Goal: Task Accomplishment & Management: Complete application form

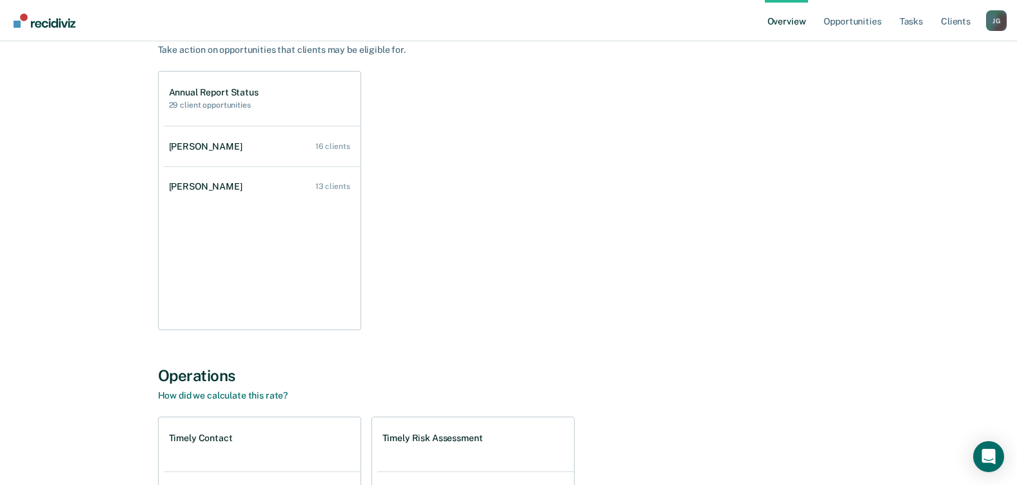
scroll to position [129, 0]
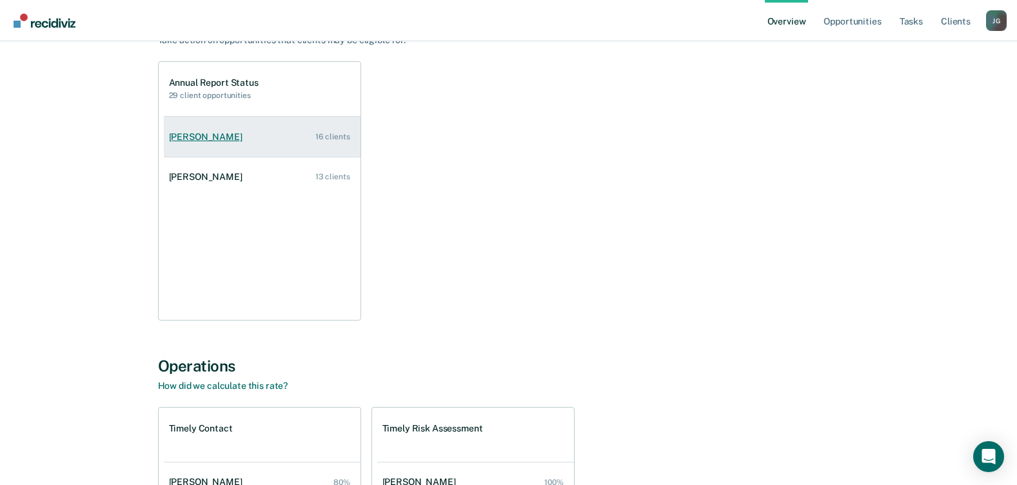
click at [187, 135] on div "[PERSON_NAME]" at bounding box center [208, 137] width 79 height 11
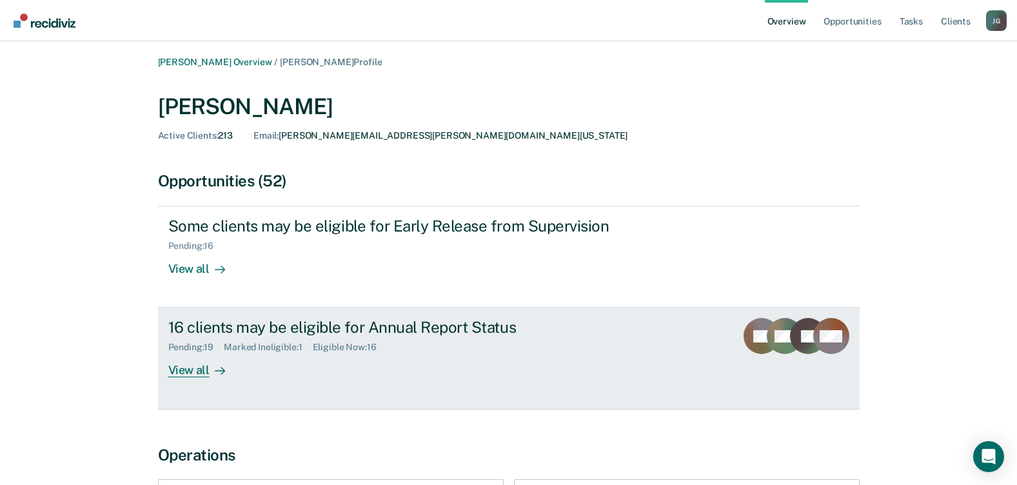
click at [187, 374] on div "View all" at bounding box center [204, 365] width 72 height 25
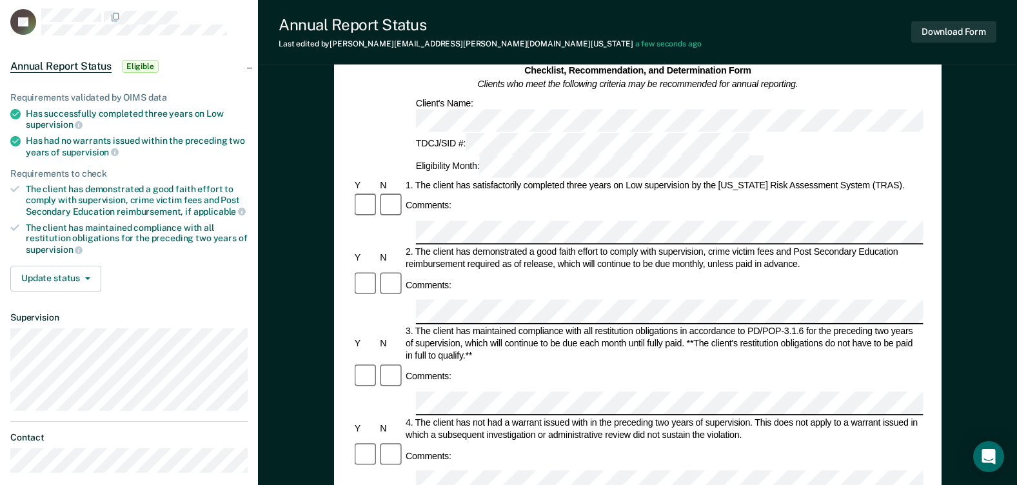
scroll to position [65, 0]
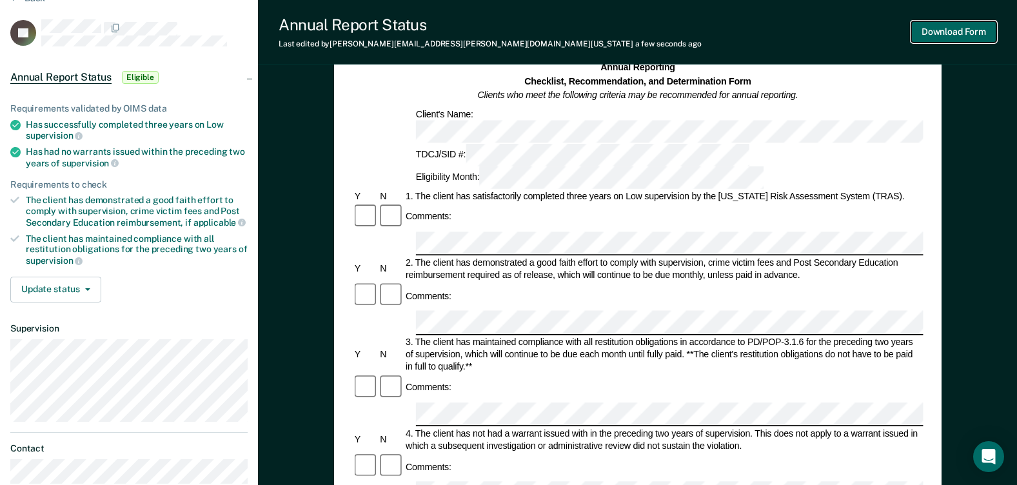
click at [925, 36] on button "Download Form" at bounding box center [954, 31] width 85 height 21
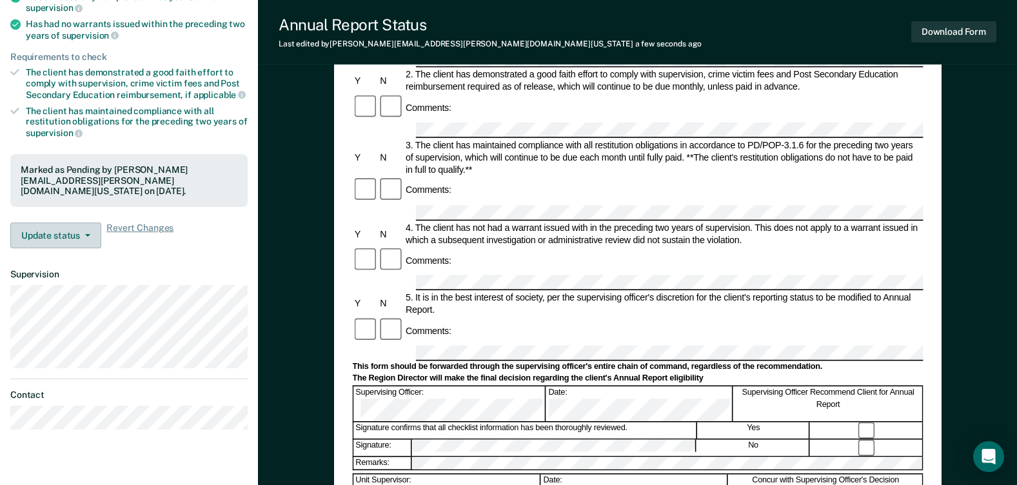
scroll to position [194, 0]
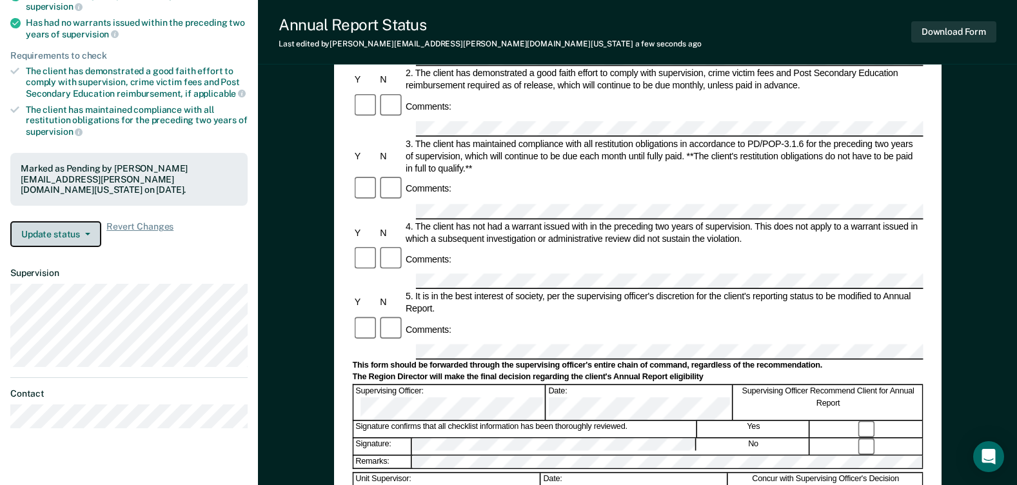
click at [65, 221] on button "Update status" at bounding box center [55, 234] width 91 height 26
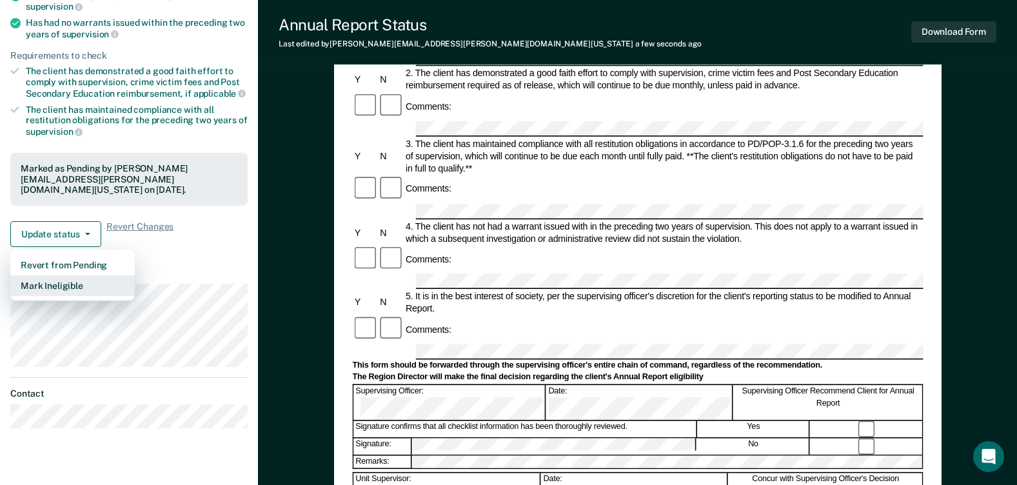
click at [57, 279] on button "Mark Ineligible" at bounding box center [72, 285] width 125 height 21
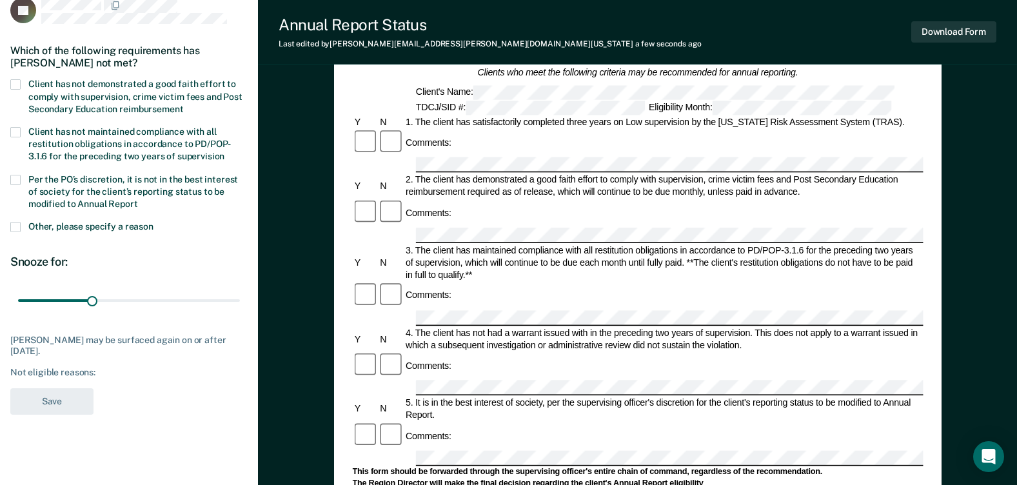
scroll to position [0, 0]
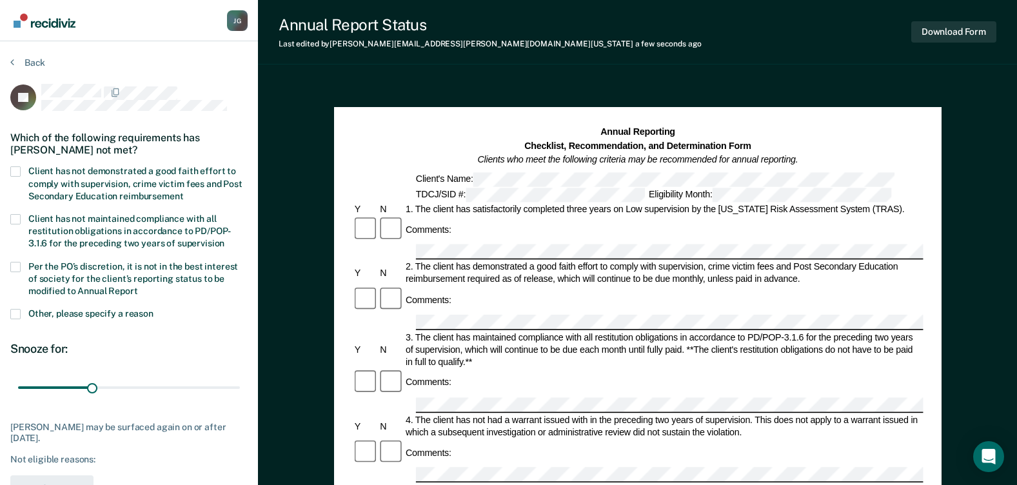
click at [17, 174] on span at bounding box center [15, 171] width 10 height 10
click at [183, 192] on input "Client has not demonstrated a good faith effort to comply with supervision, cri…" at bounding box center [183, 192] width 0 height 0
click at [11, 265] on span at bounding box center [15, 267] width 10 height 10
click at [138, 286] on input "Per the PO’s discretion, it is not in the best interest of society for the clie…" at bounding box center [138, 286] width 0 height 0
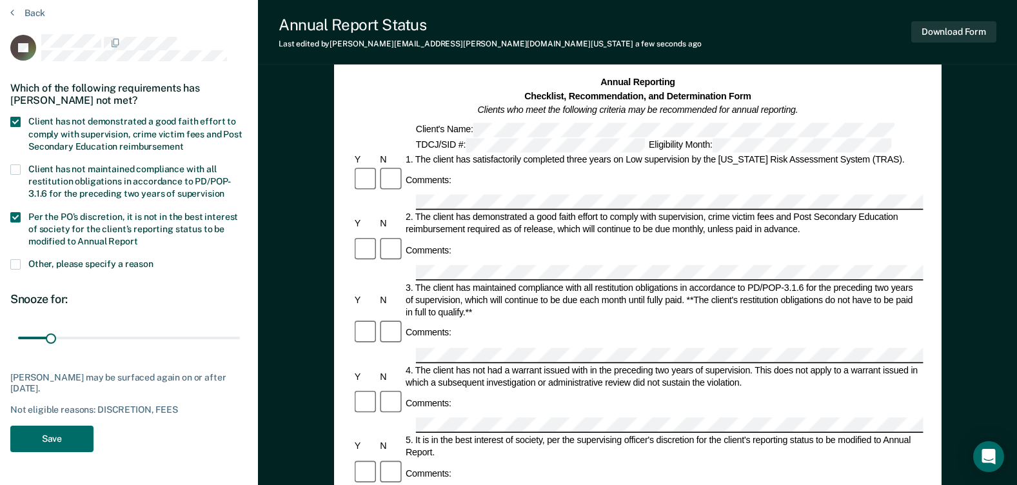
scroll to position [65, 0]
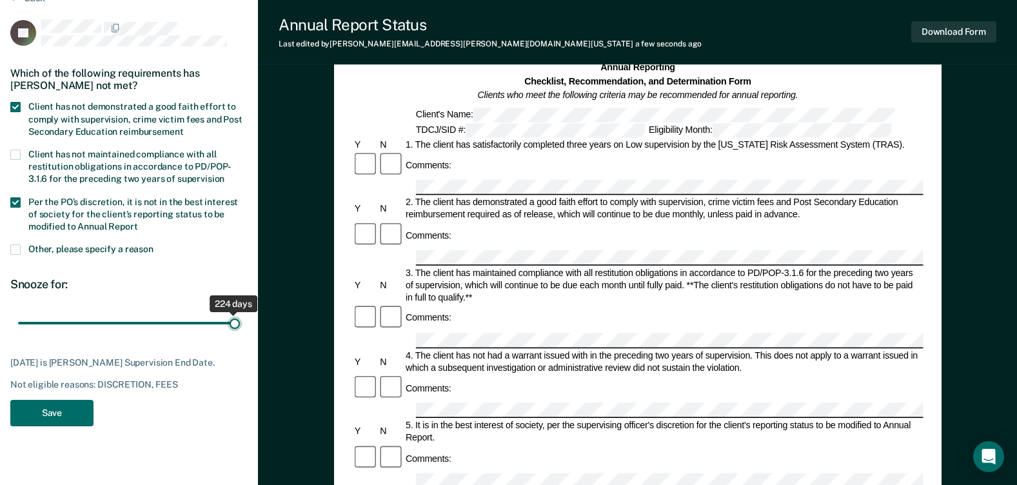
drag, startPoint x: 51, startPoint y: 321, endPoint x: 294, endPoint y: 350, distance: 245.0
type input "224"
click at [240, 335] on input "range" at bounding box center [129, 323] width 222 height 23
click at [57, 416] on button "Save" at bounding box center [51, 413] width 83 height 26
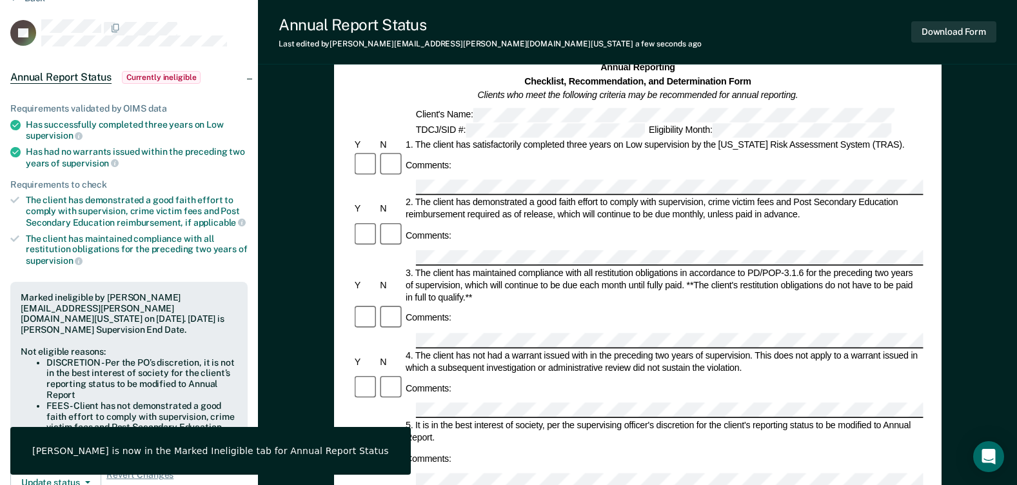
scroll to position [0, 0]
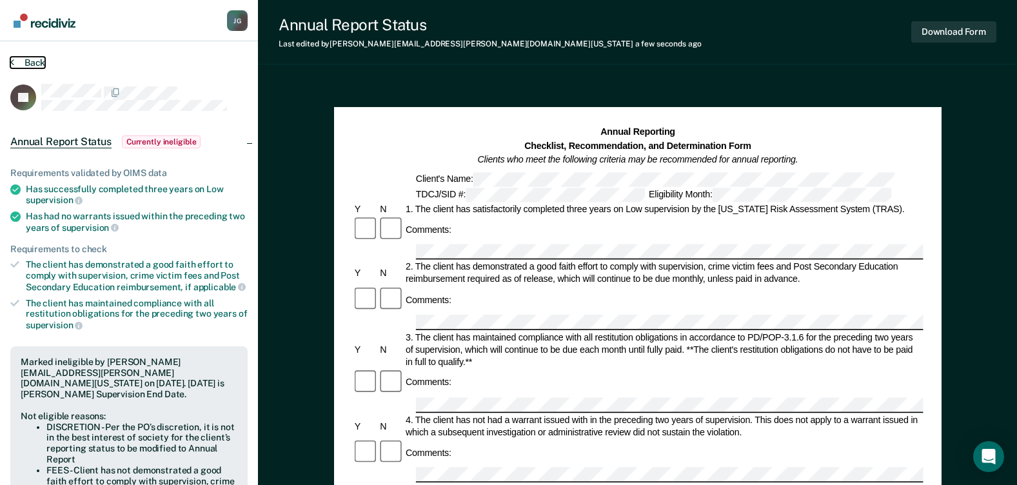
click at [27, 61] on button "Back" at bounding box center [27, 63] width 35 height 12
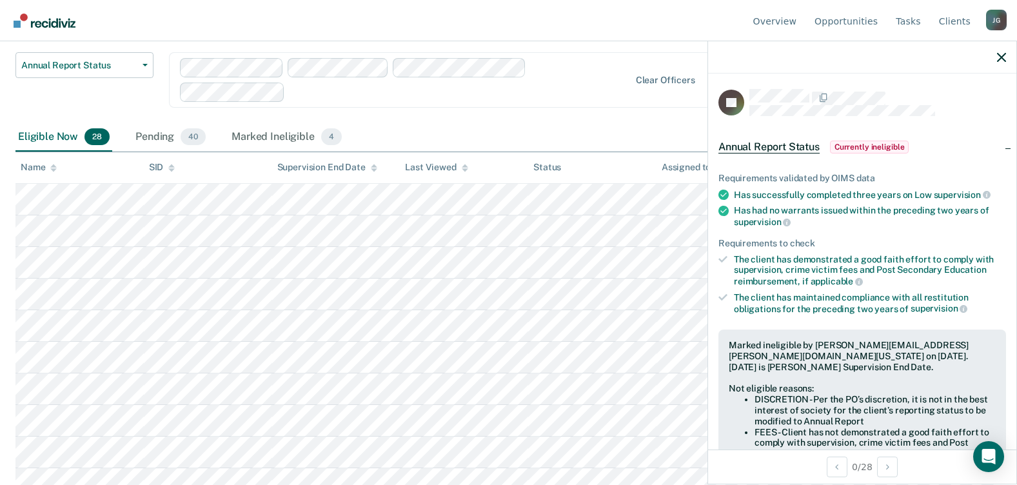
scroll to position [194, 0]
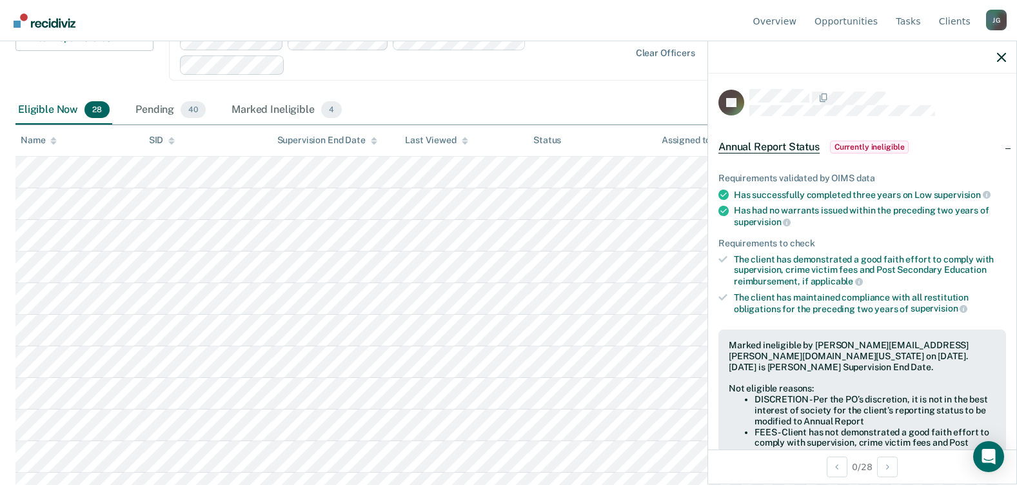
click at [38, 17] on img "Go to Recidiviz Home" at bounding box center [45, 21] width 62 height 14
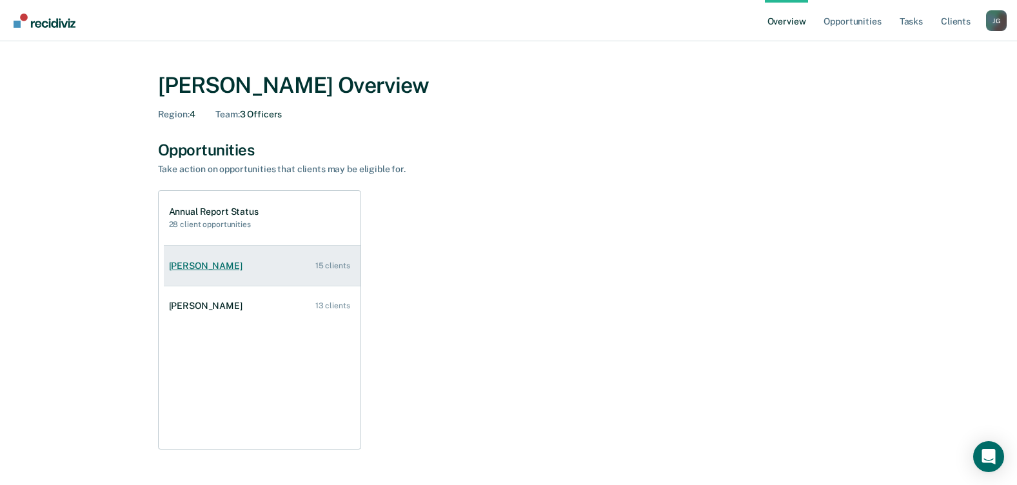
click at [188, 265] on div "[PERSON_NAME]" at bounding box center [208, 266] width 79 height 11
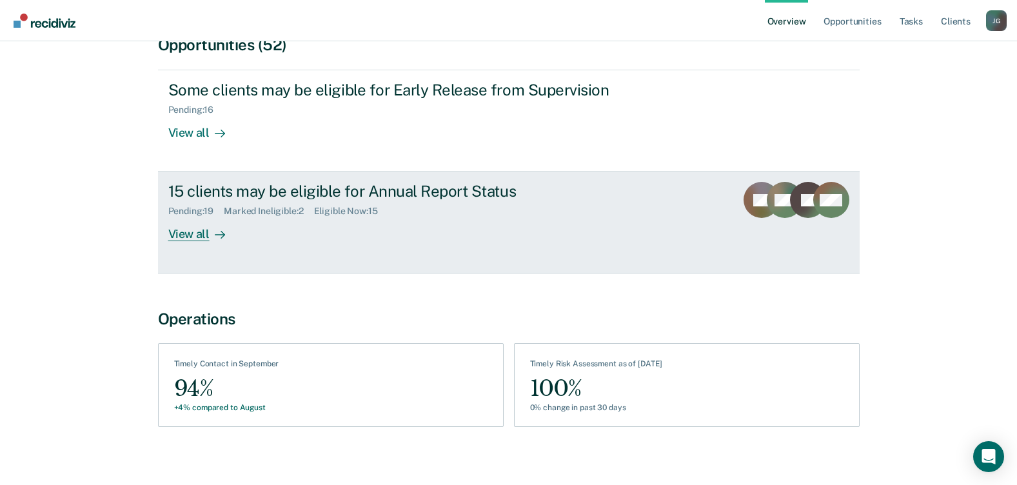
scroll to position [145, 0]
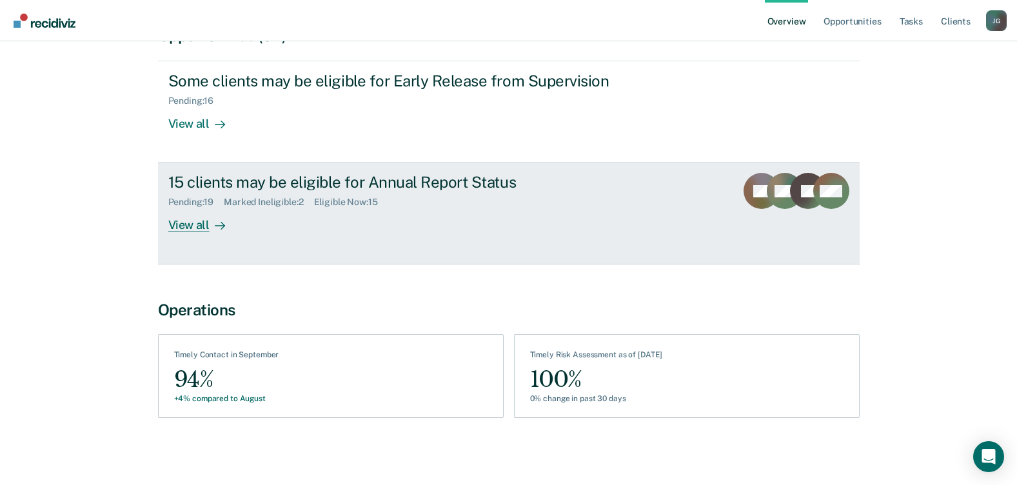
click at [212, 185] on div "15 clients may be eligible for Annual Report Status" at bounding box center [394, 182] width 453 height 19
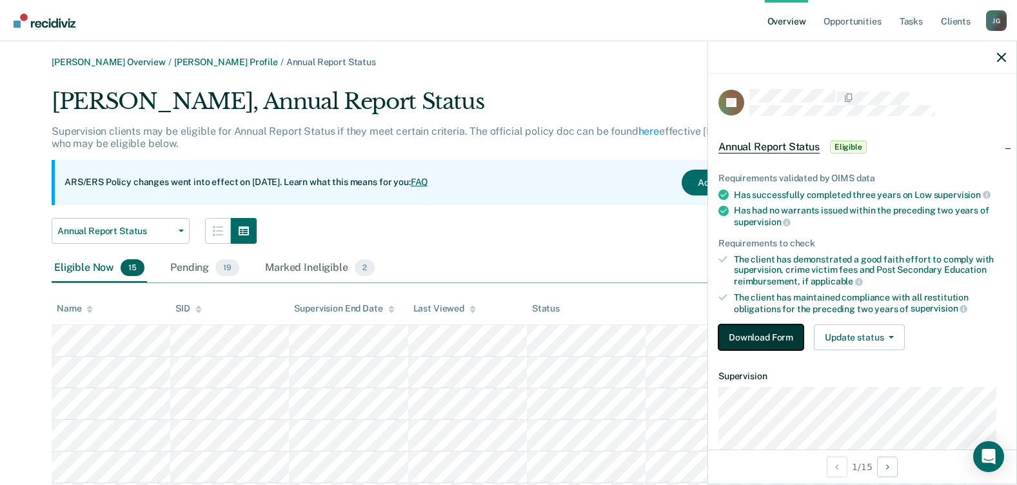
click at [769, 337] on button "Download Form" at bounding box center [761, 338] width 85 height 26
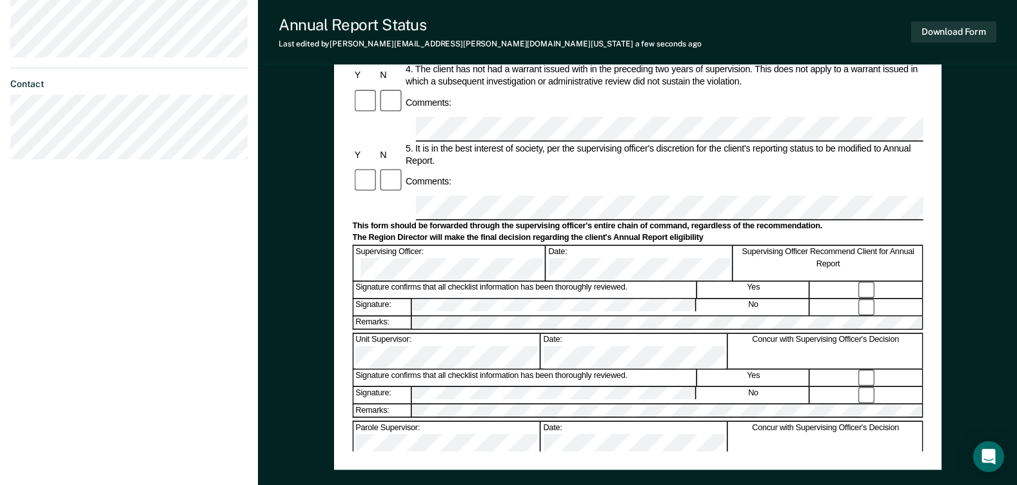
scroll to position [452, 0]
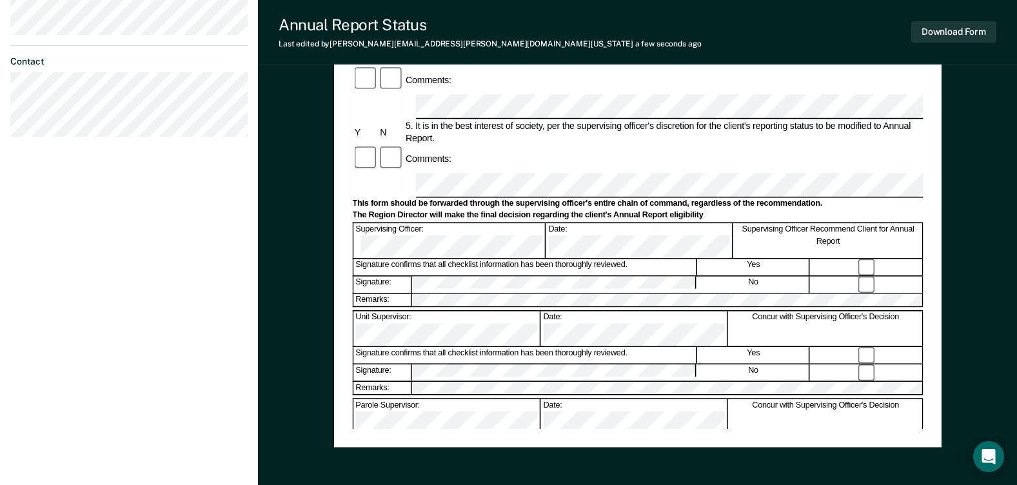
click at [630, 446] on div "Annual Reporting Checklist, Recommendation, and Determination Form Clients who …" at bounding box center [638, 51] width 608 height 792
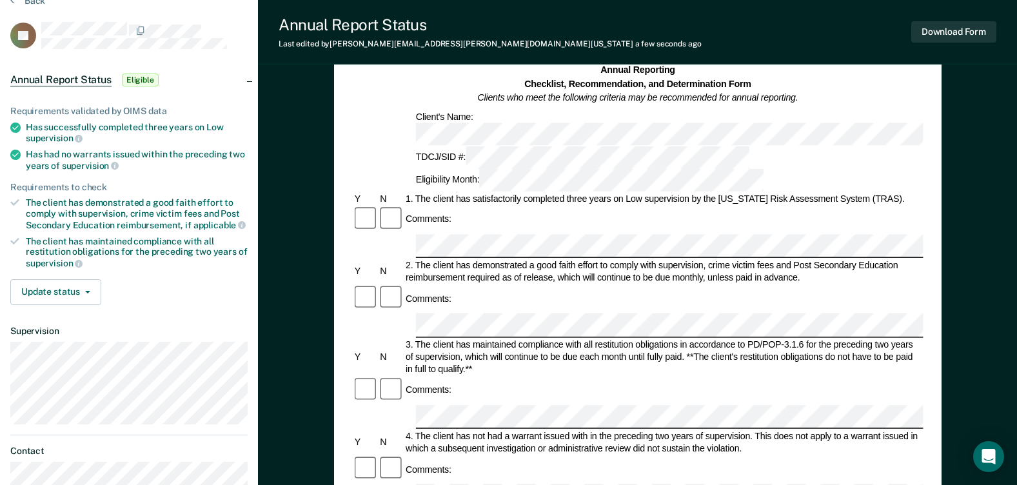
scroll to position [0, 0]
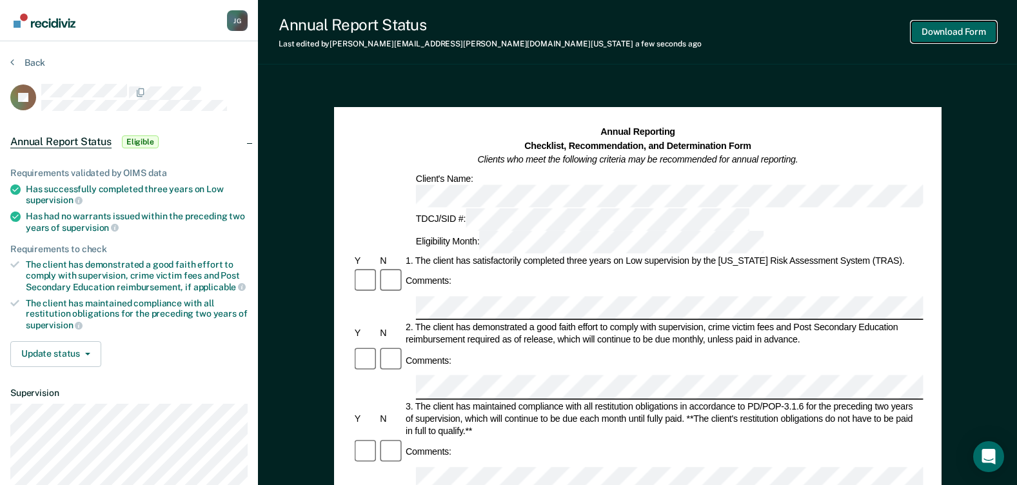
click at [958, 26] on button "Download Form" at bounding box center [954, 31] width 85 height 21
click at [450, 268] on div "Comments:" at bounding box center [637, 281] width 571 height 27
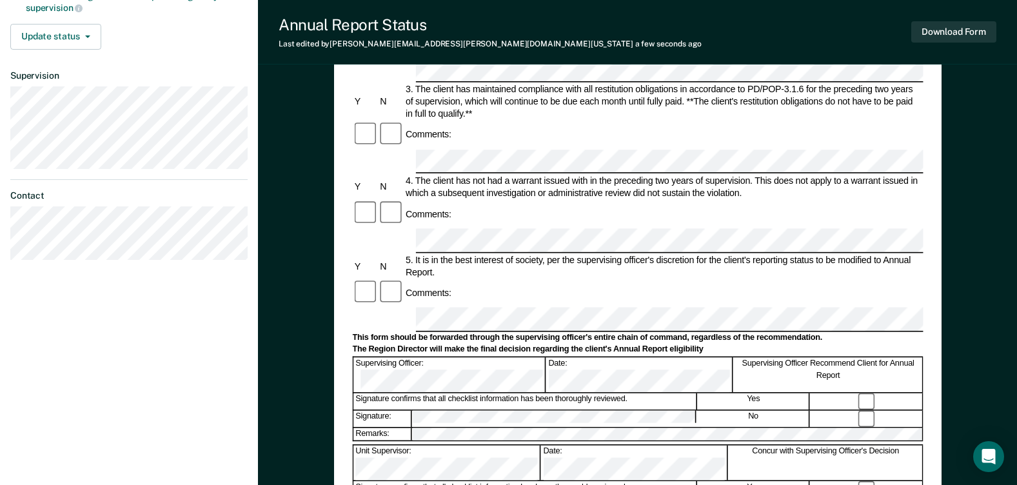
scroll to position [323, 0]
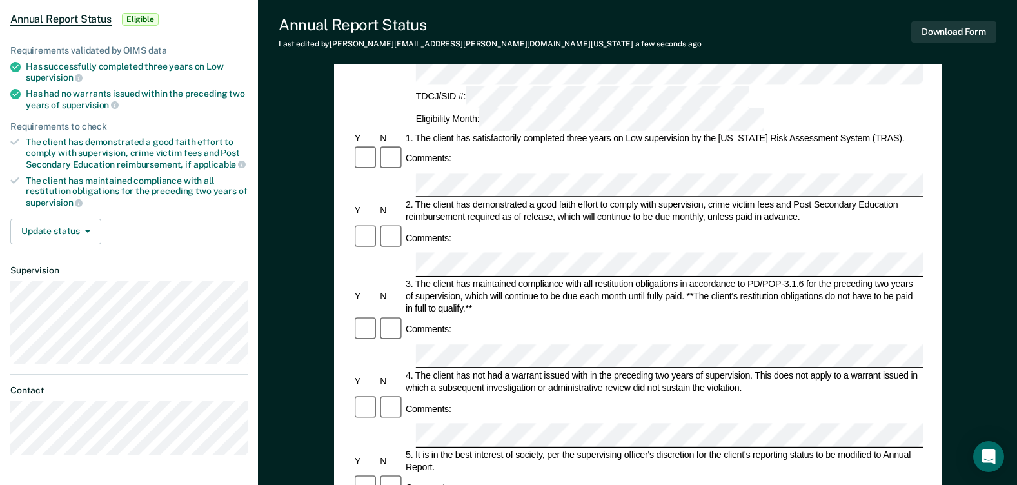
scroll to position [0, 0]
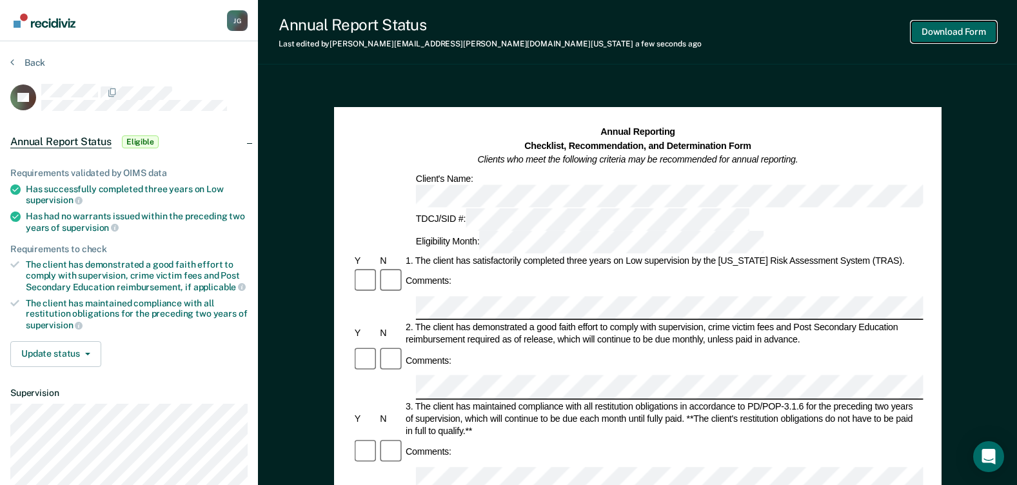
click at [977, 37] on button "Download Form" at bounding box center [954, 31] width 85 height 21
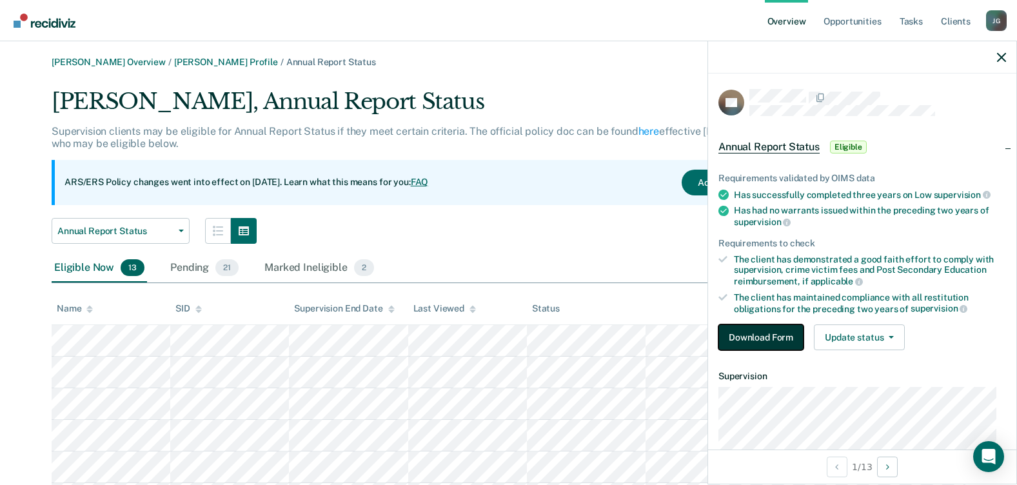
click at [762, 337] on button "Download Form" at bounding box center [761, 338] width 85 height 26
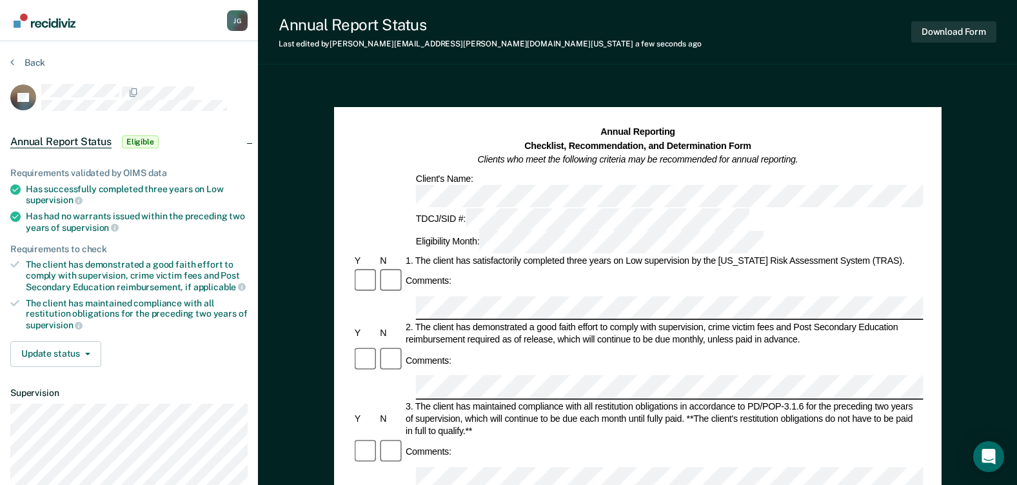
click at [595, 268] on div "Comments:" at bounding box center [637, 281] width 571 height 27
click at [454, 347] on div "Comments:" at bounding box center [637, 360] width 571 height 27
drag, startPoint x: 606, startPoint y: 295, endPoint x: 618, endPoint y: 295, distance: 12.3
click at [618, 347] on div "Comments:" at bounding box center [637, 360] width 571 height 27
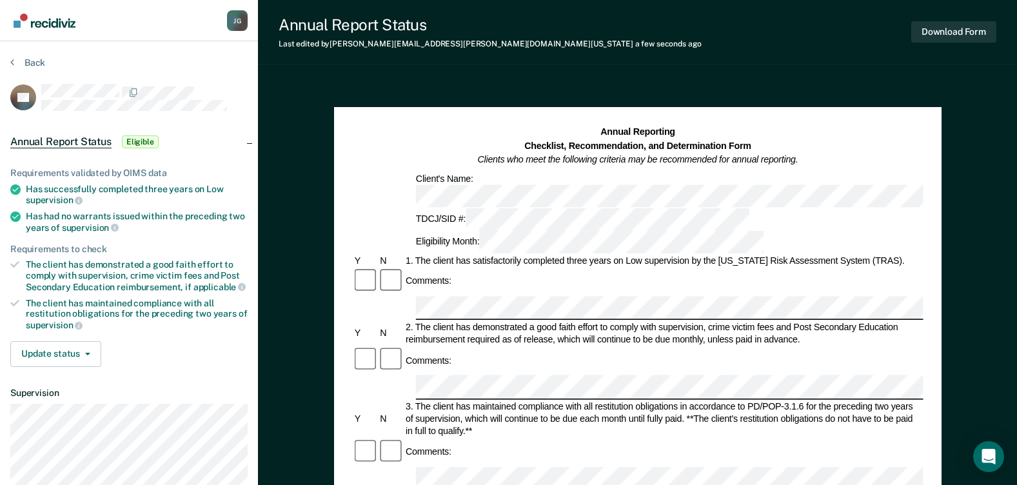
click at [489, 439] on div "Comments:" at bounding box center [637, 452] width 571 height 27
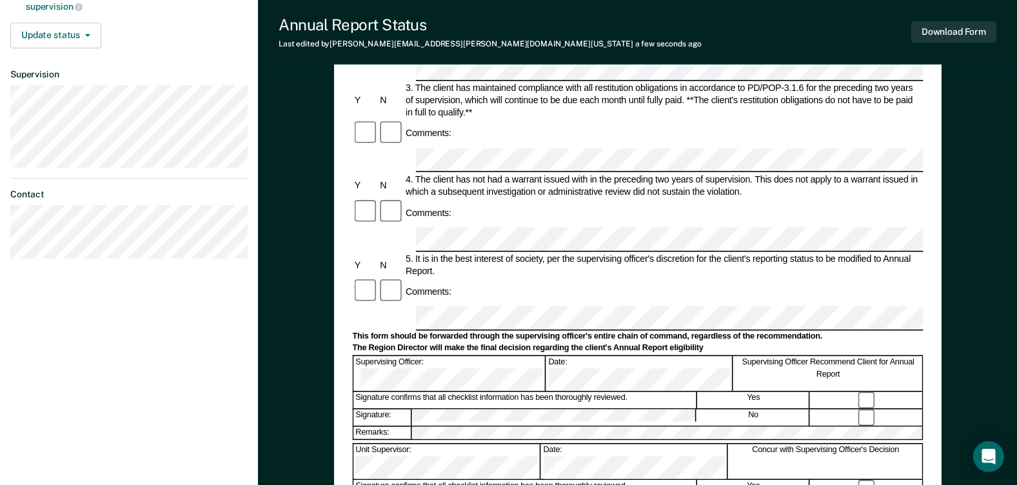
scroll to position [323, 0]
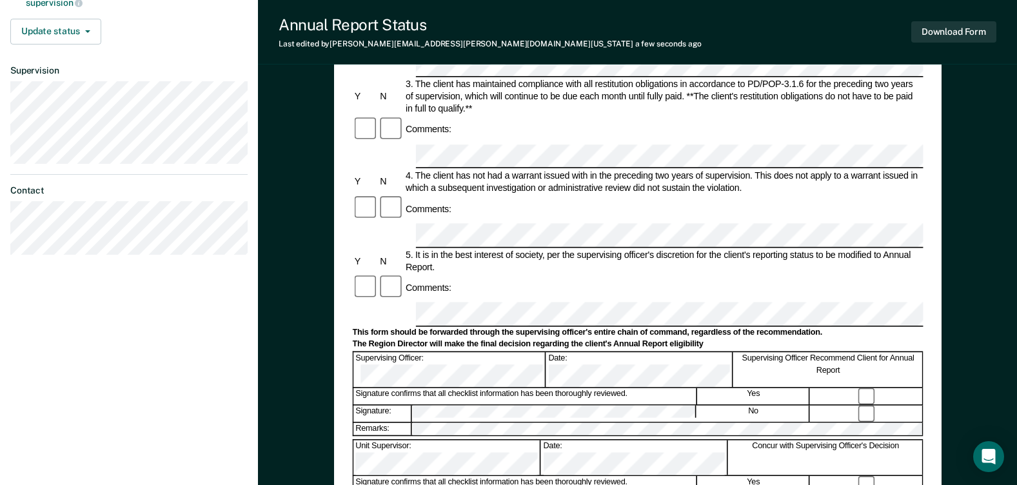
click at [445, 476] on div "Signature confirms that all checklist information has been thoroughly reviewed." at bounding box center [525, 484] width 343 height 16
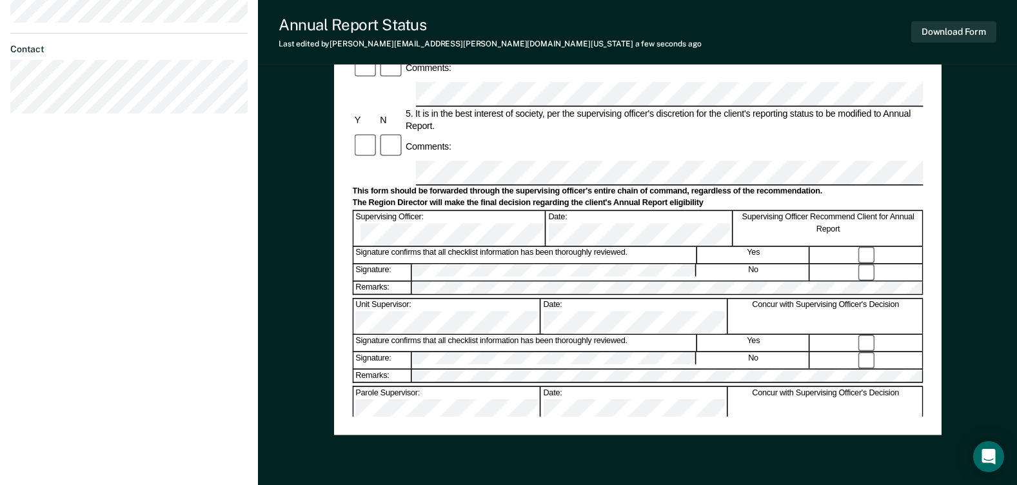
scroll to position [386, 0]
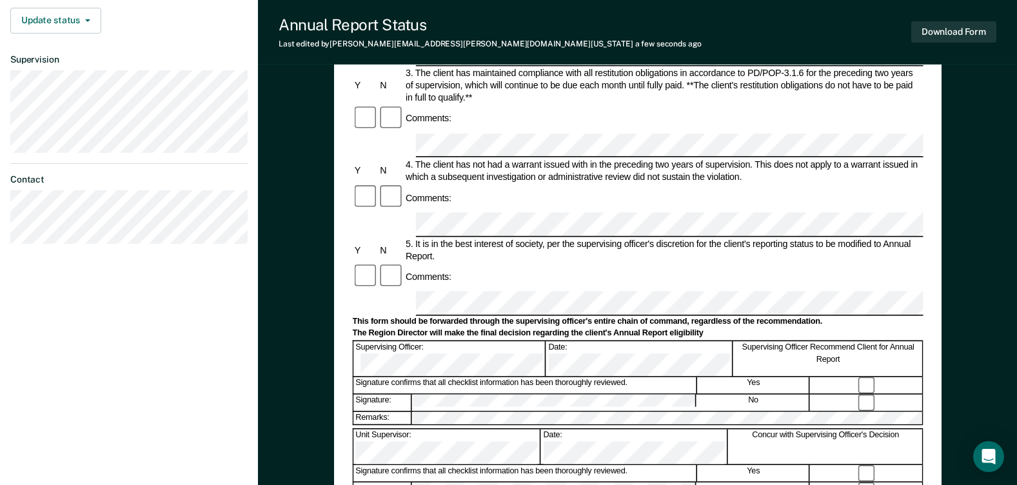
scroll to position [321, 0]
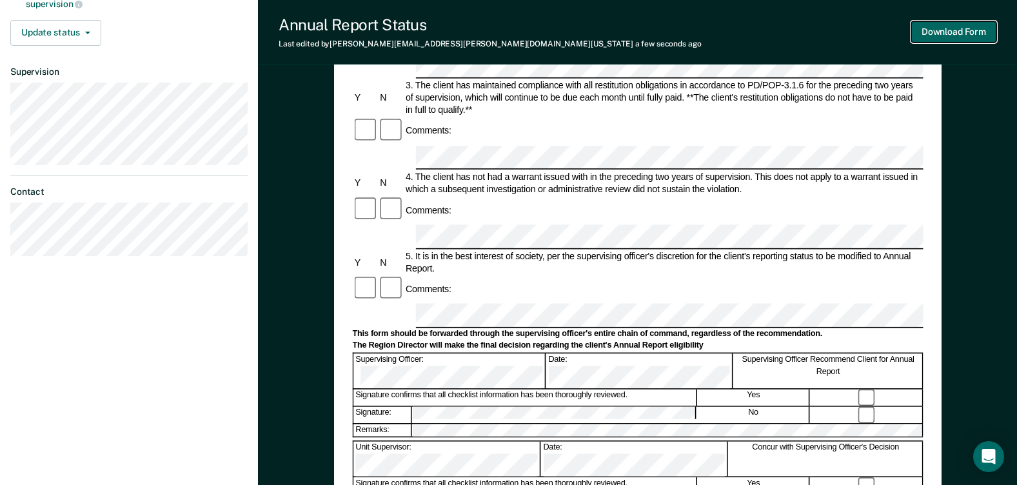
click at [939, 34] on button "Download Form" at bounding box center [954, 31] width 85 height 21
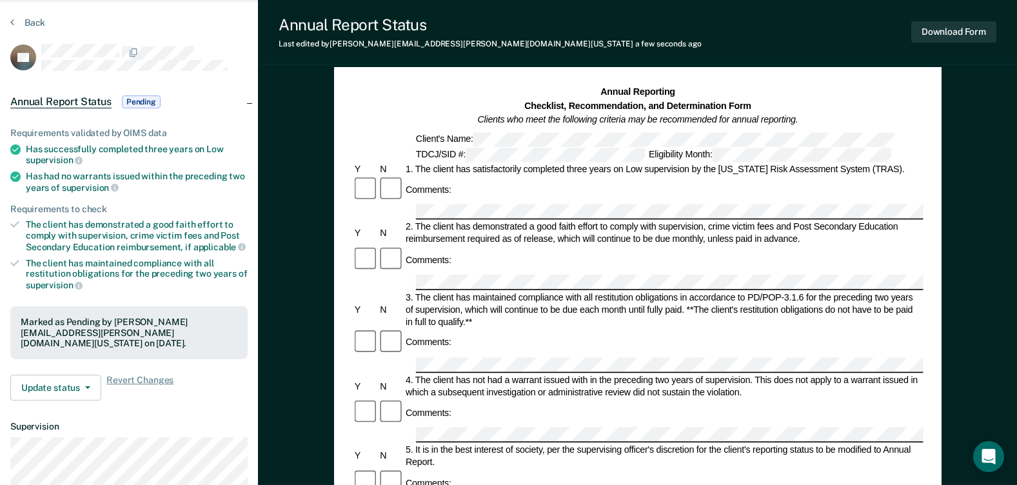
scroll to position [0, 0]
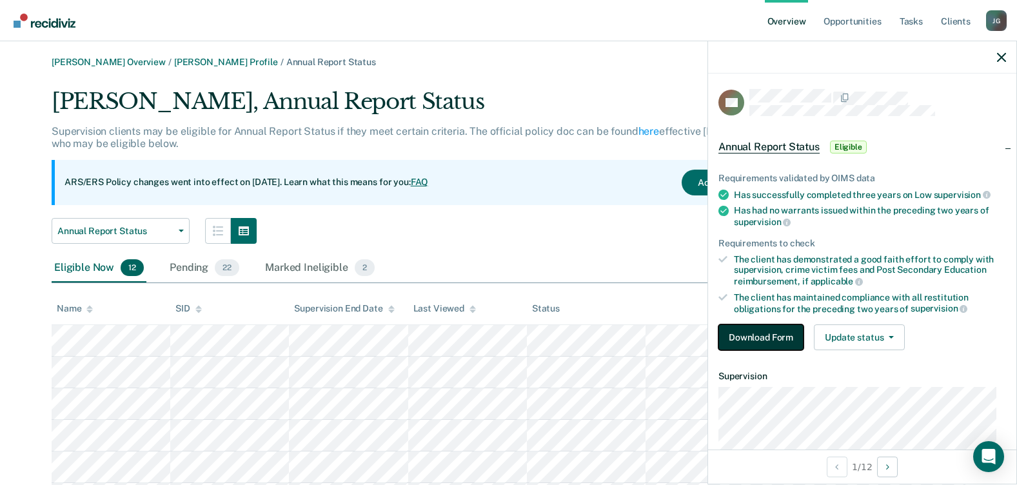
click at [763, 337] on button "Download Form" at bounding box center [761, 338] width 85 height 26
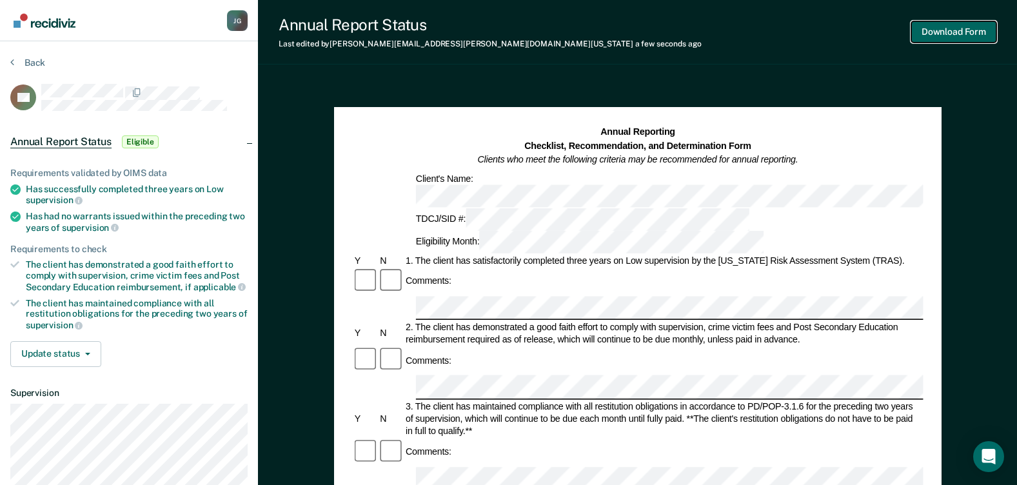
click at [959, 30] on button "Download Form" at bounding box center [954, 31] width 85 height 21
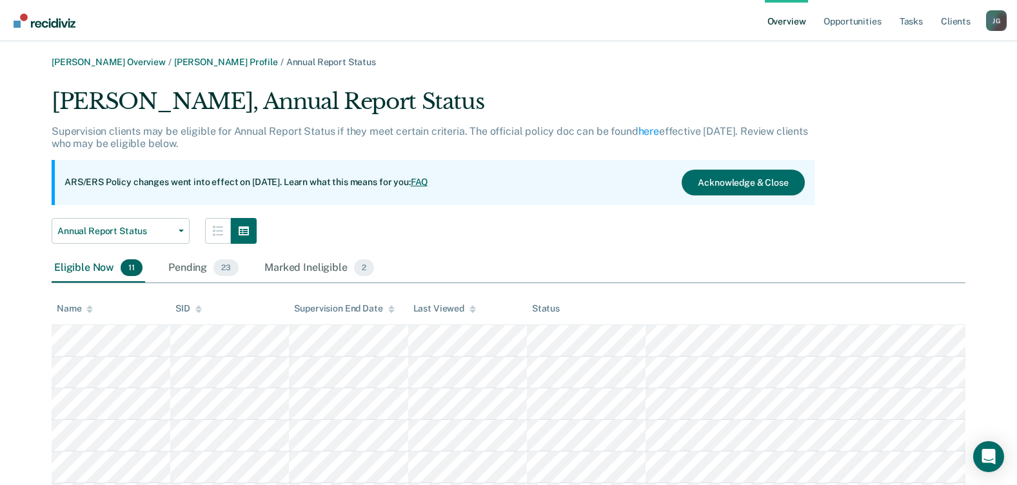
click at [43, 19] on img "Go to Recidiviz Home" at bounding box center [45, 21] width 62 height 14
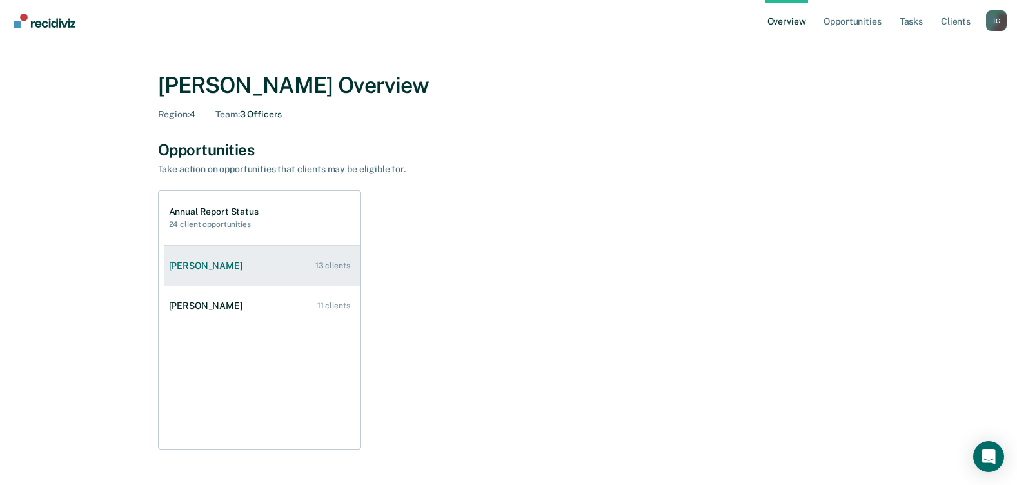
click at [230, 269] on div "[PERSON_NAME]" at bounding box center [208, 266] width 79 height 11
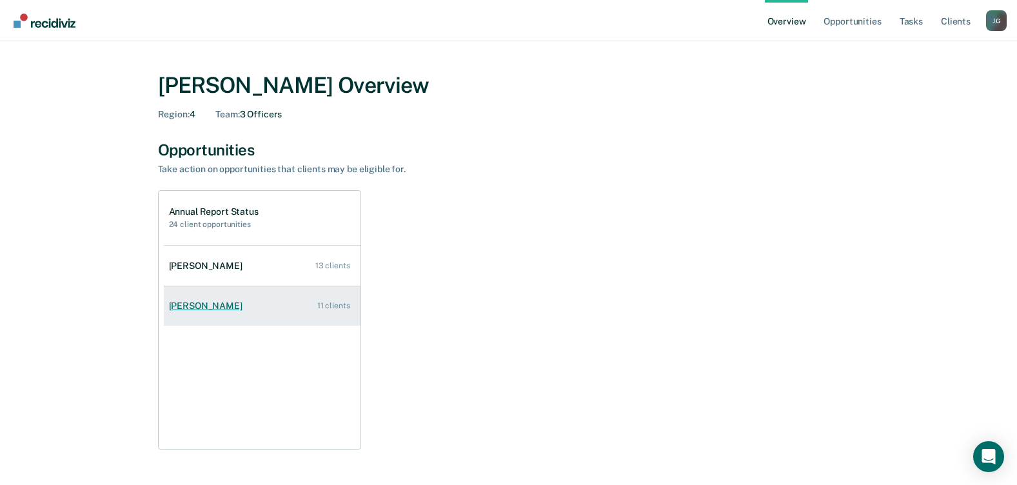
click at [200, 301] on div "[PERSON_NAME]" at bounding box center [208, 306] width 79 height 11
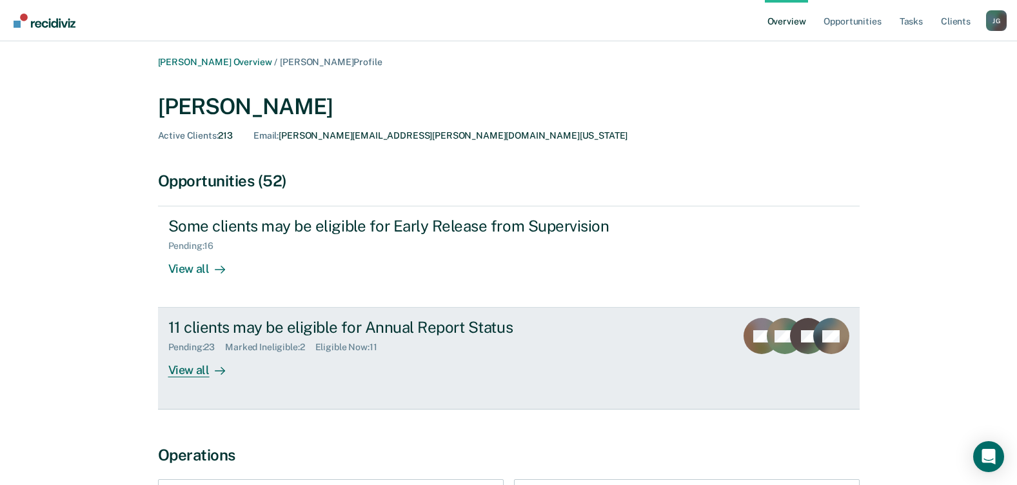
click at [194, 374] on div "View all" at bounding box center [204, 365] width 72 height 25
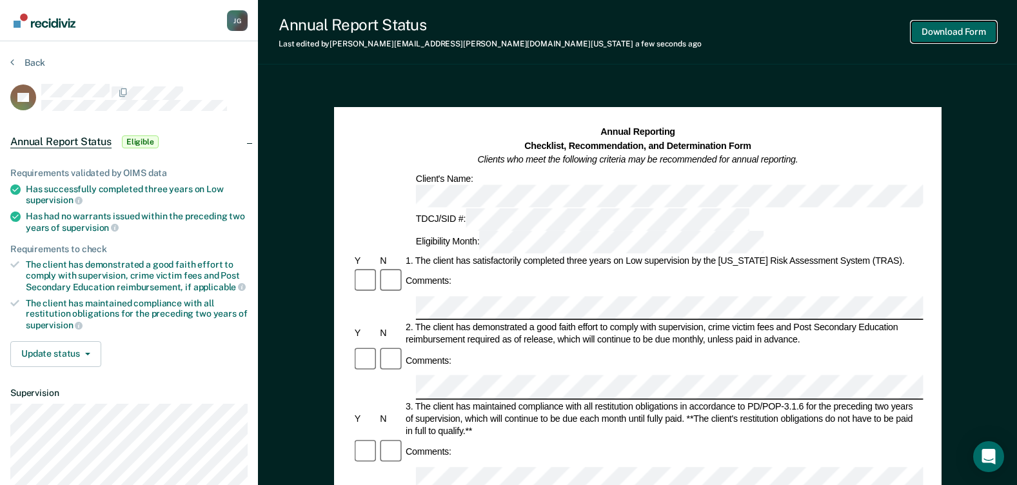
click at [947, 32] on button "Download Form" at bounding box center [954, 31] width 85 height 21
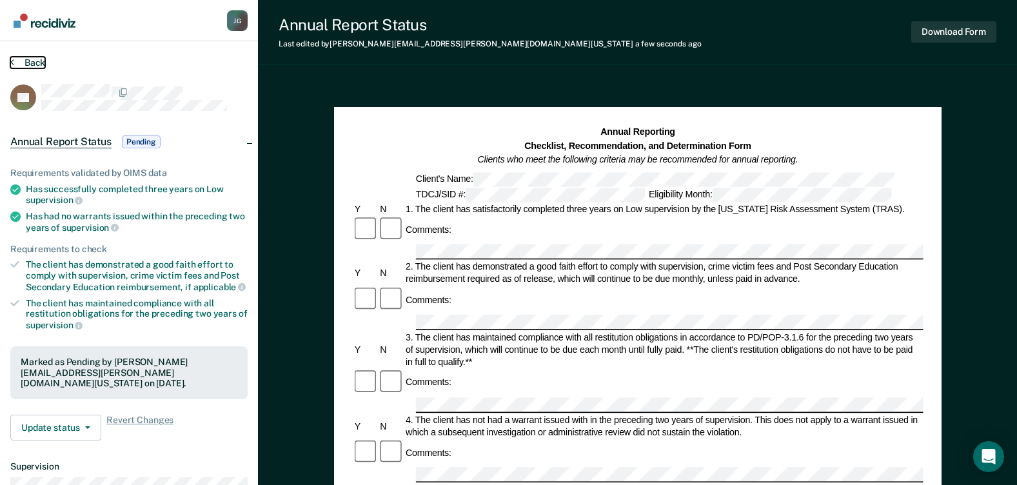
click at [30, 57] on button "Back" at bounding box center [27, 63] width 35 height 12
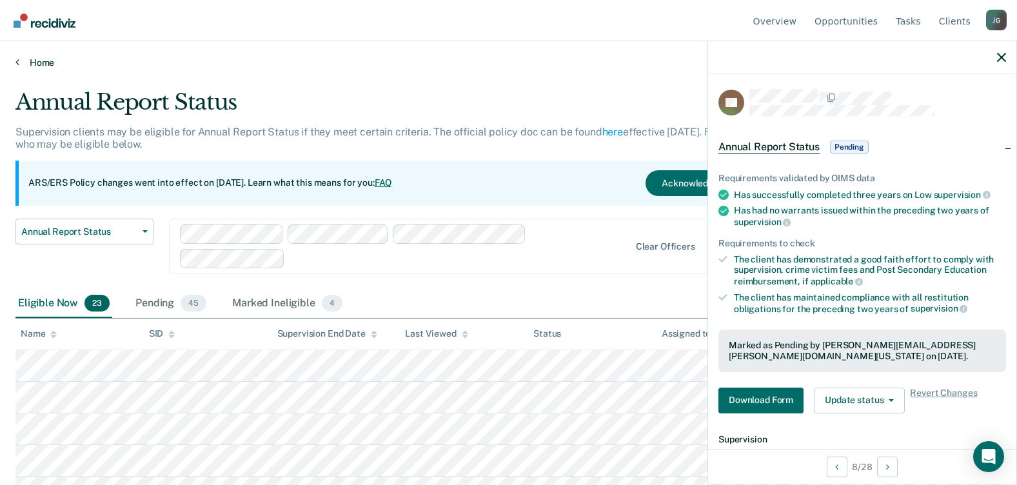
click at [34, 59] on link "Home" at bounding box center [508, 63] width 986 height 12
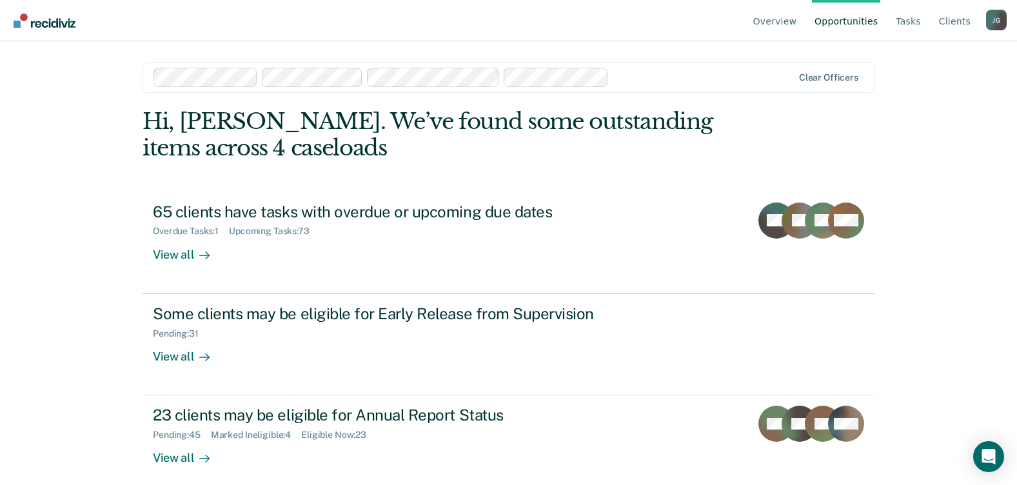
click at [45, 21] on img "Go to Recidiviz Home" at bounding box center [45, 21] width 62 height 14
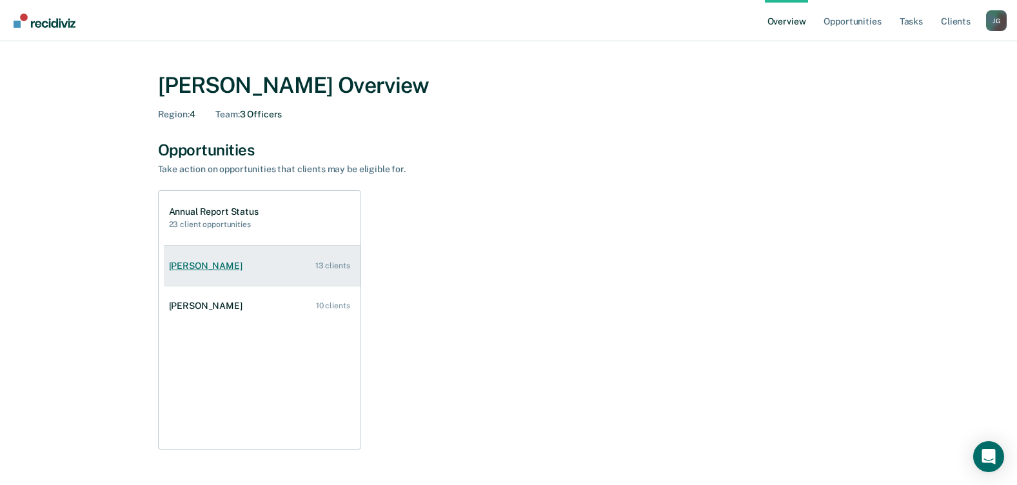
click at [236, 266] on div "[PERSON_NAME]" at bounding box center [208, 266] width 79 height 11
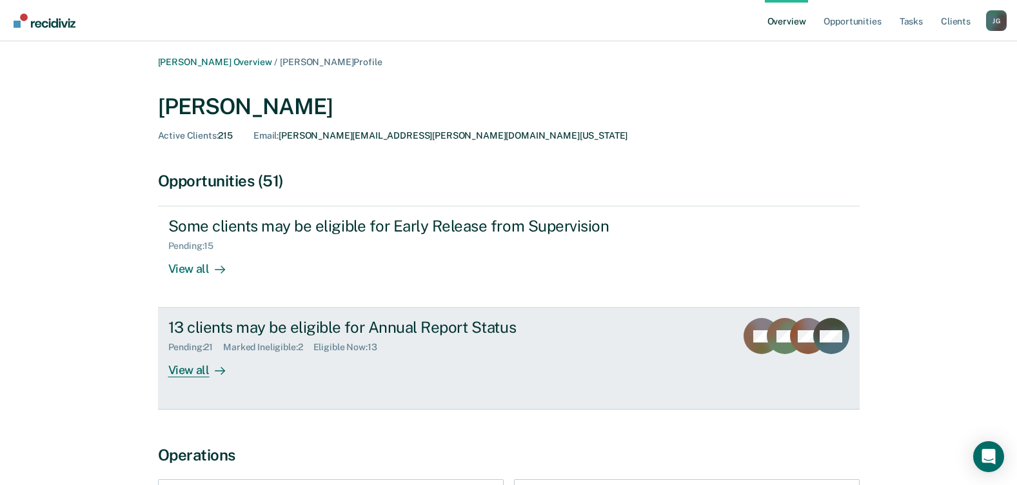
click at [443, 333] on div "13 clients may be eligible for Annual Report Status" at bounding box center [394, 327] width 453 height 19
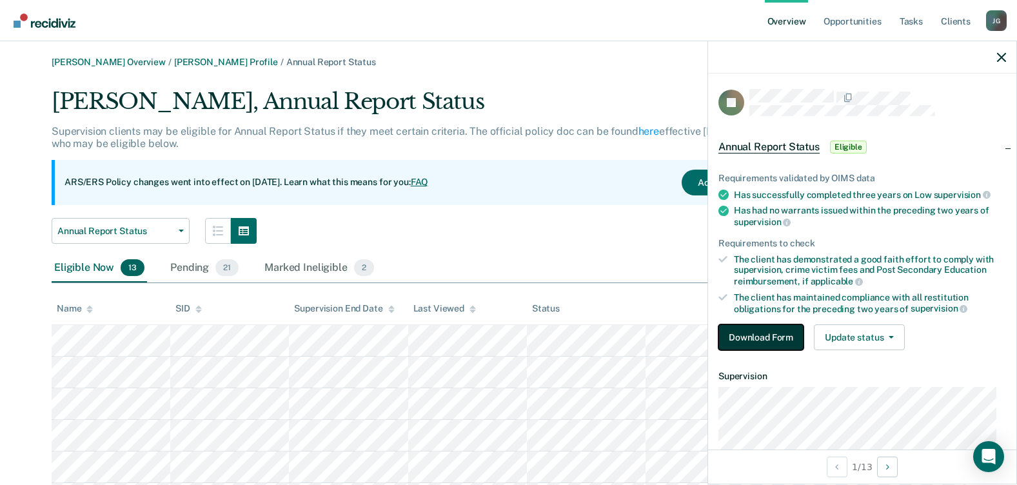
click at [746, 328] on button "Download Form" at bounding box center [761, 338] width 85 height 26
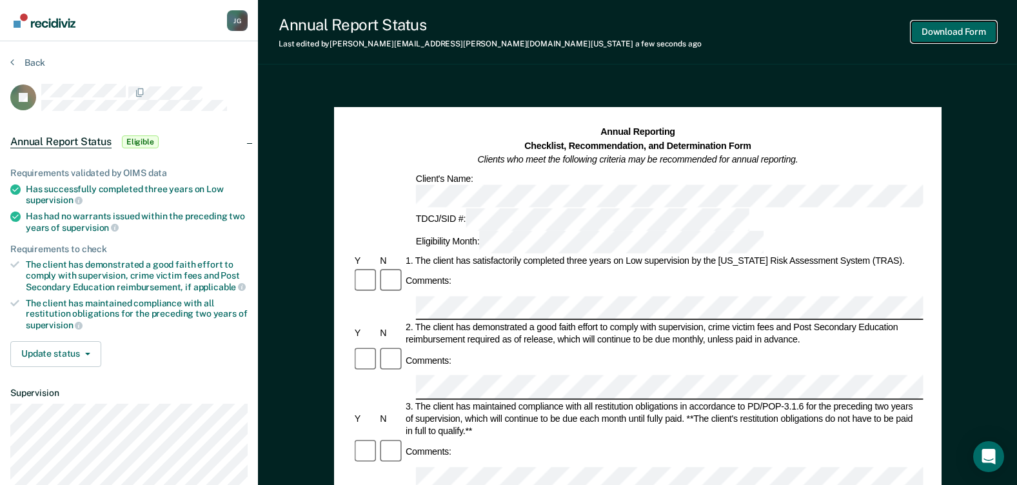
click at [953, 32] on button "Download Form" at bounding box center [954, 31] width 85 height 21
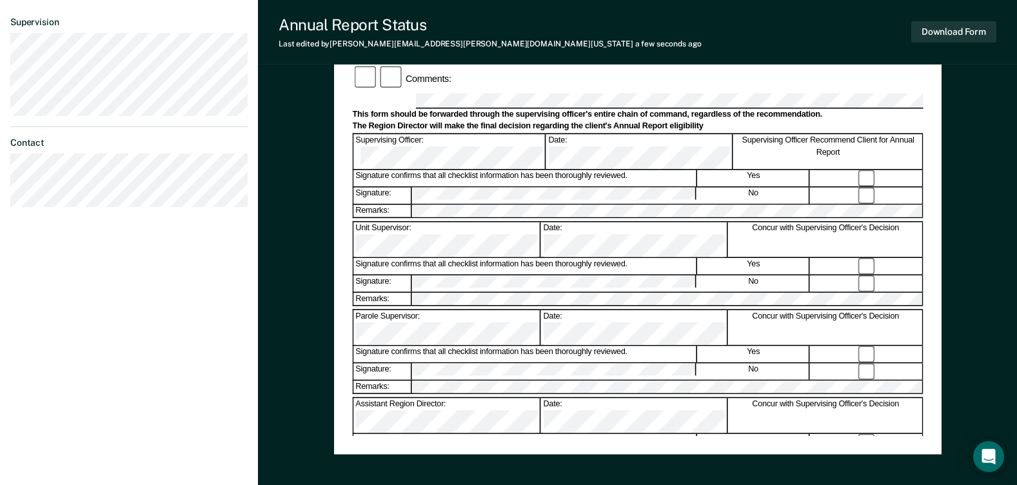
scroll to position [257, 0]
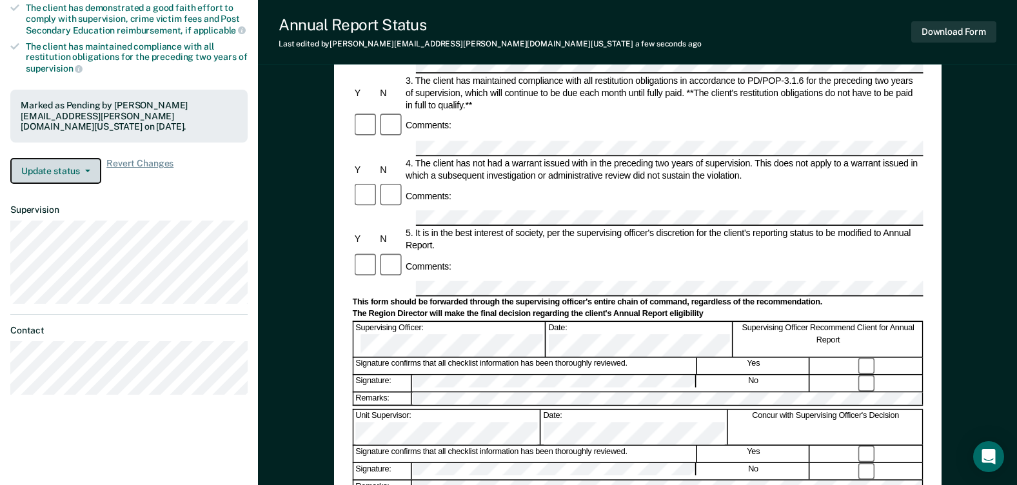
click at [33, 158] on button "Update status" at bounding box center [55, 171] width 91 height 26
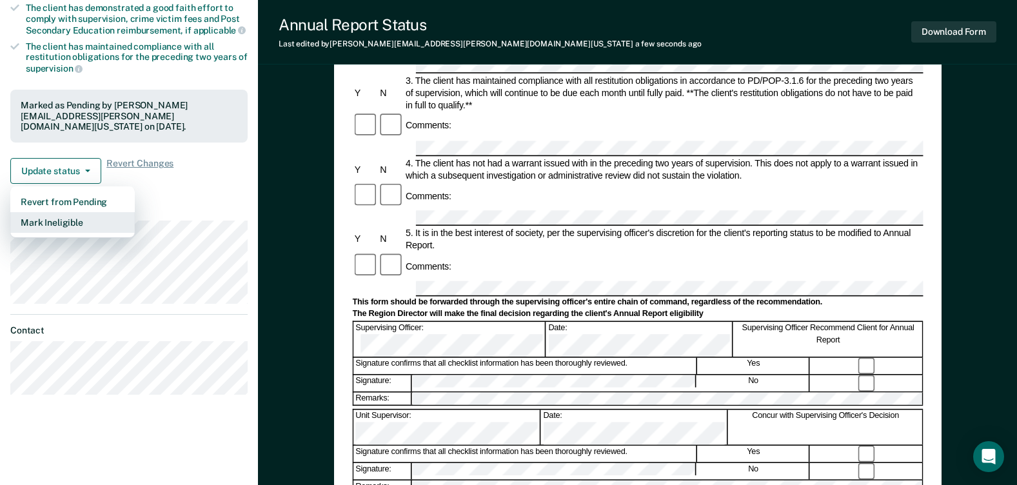
click at [48, 212] on button "Mark Ineligible" at bounding box center [72, 222] width 125 height 21
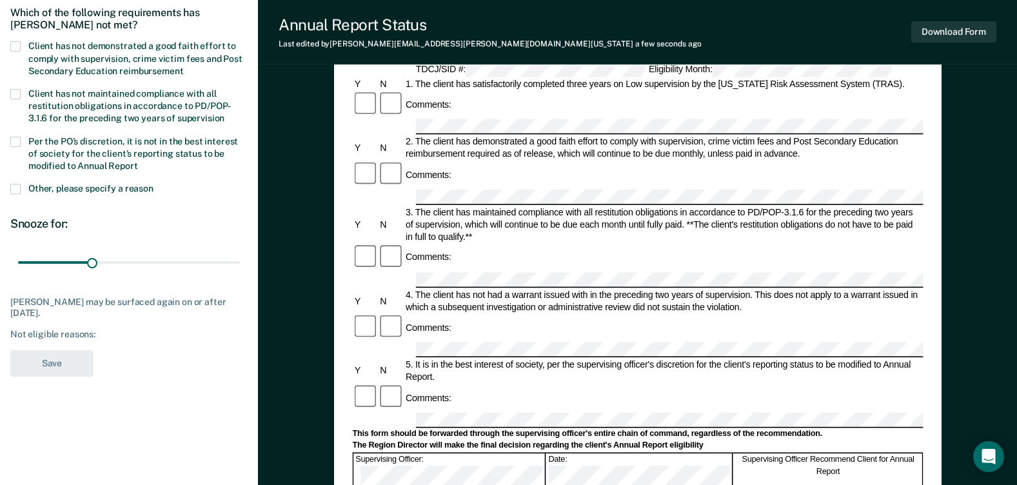
scroll to position [0, 0]
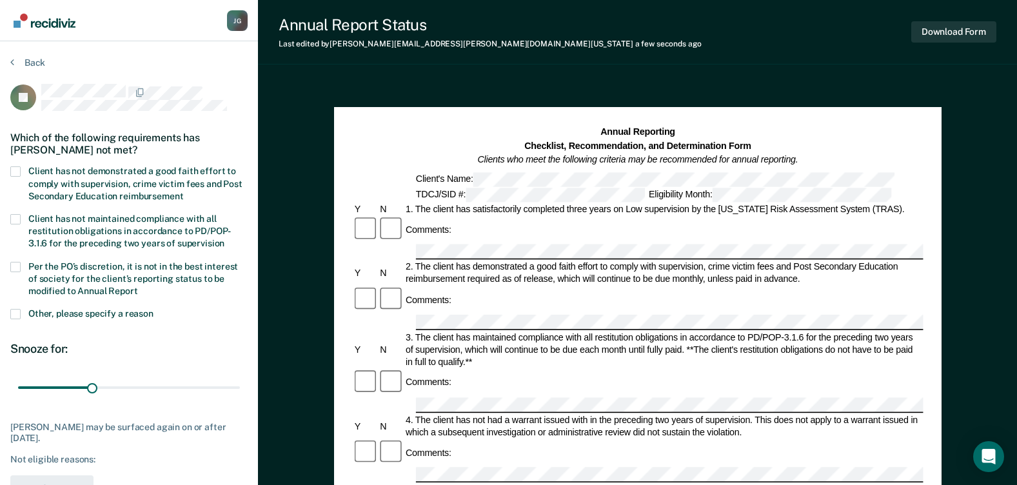
click at [17, 166] on span at bounding box center [15, 171] width 10 height 10
click at [183, 192] on input "Client has not demonstrated a good faith effort to comply with supervision, cri…" at bounding box center [183, 192] width 0 height 0
click at [16, 266] on span at bounding box center [15, 267] width 10 height 10
click at [138, 286] on input "Per the PO’s discretion, it is not in the best interest of society for the clie…" at bounding box center [138, 286] width 0 height 0
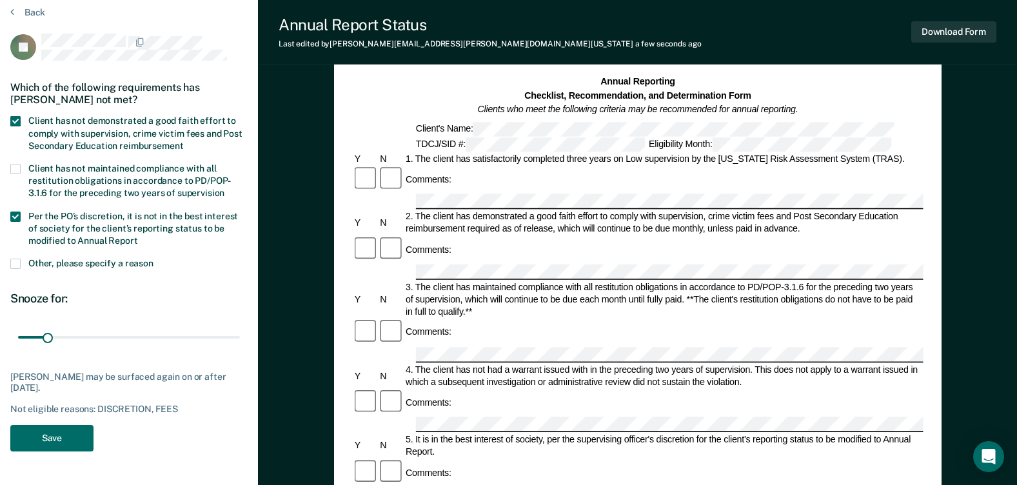
scroll to position [65, 0]
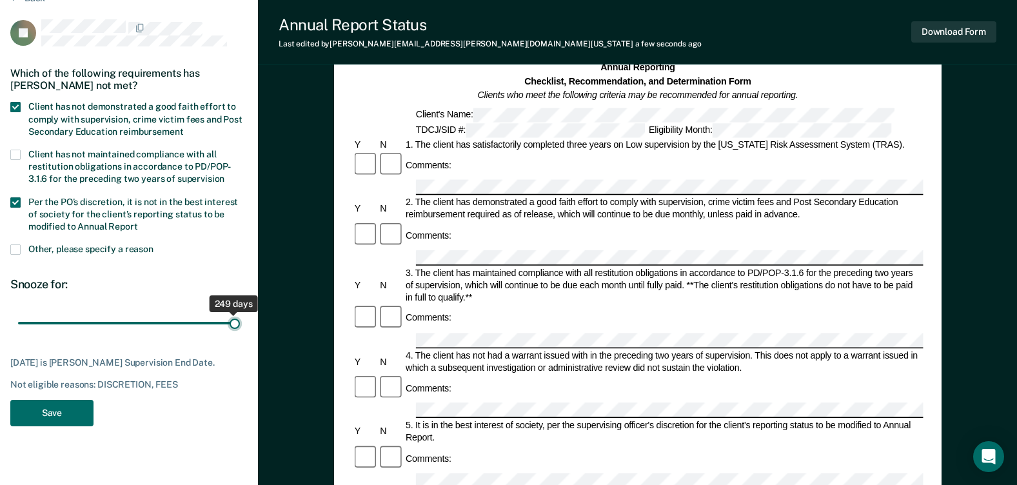
drag, startPoint x: 48, startPoint y: 321, endPoint x: 327, endPoint y: 366, distance: 282.4
type input "249"
click at [240, 335] on input "range" at bounding box center [129, 323] width 222 height 23
click at [45, 415] on button "Save" at bounding box center [51, 413] width 83 height 26
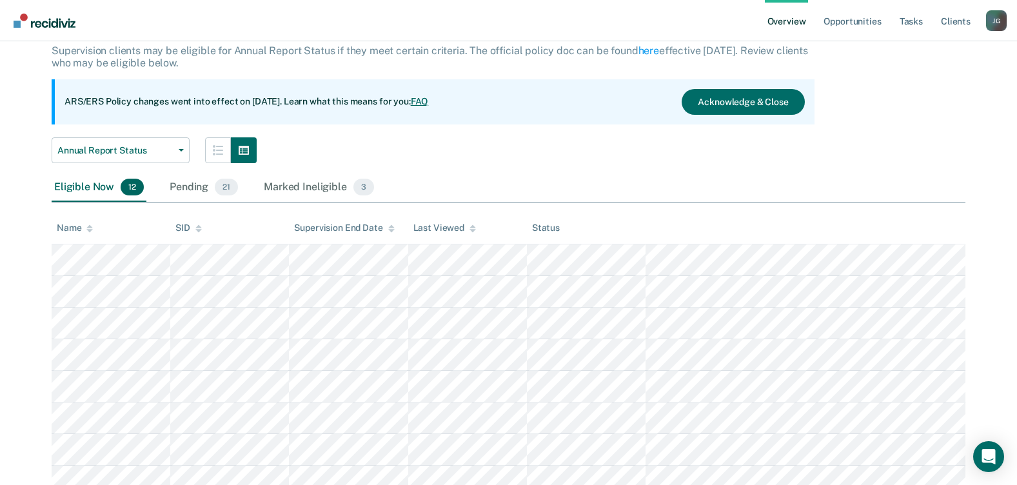
scroll to position [3, 0]
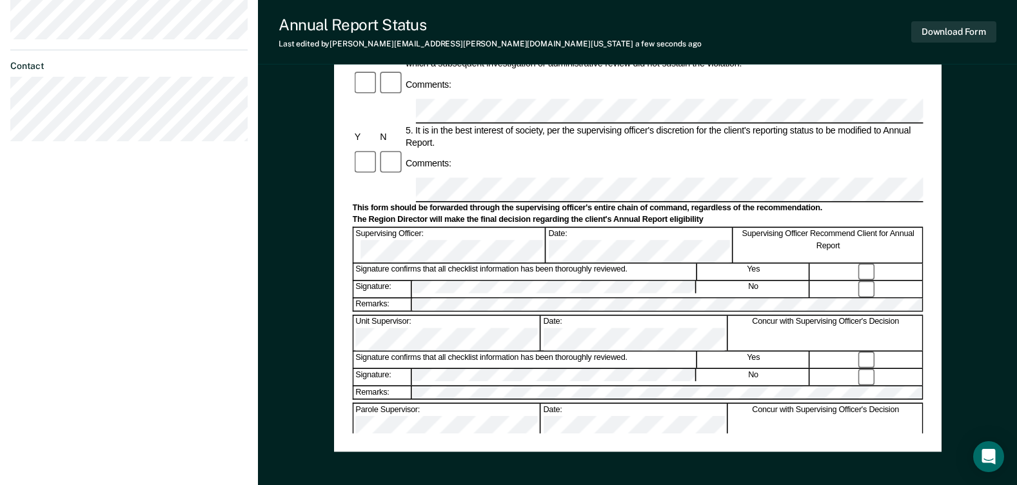
scroll to position [515, 0]
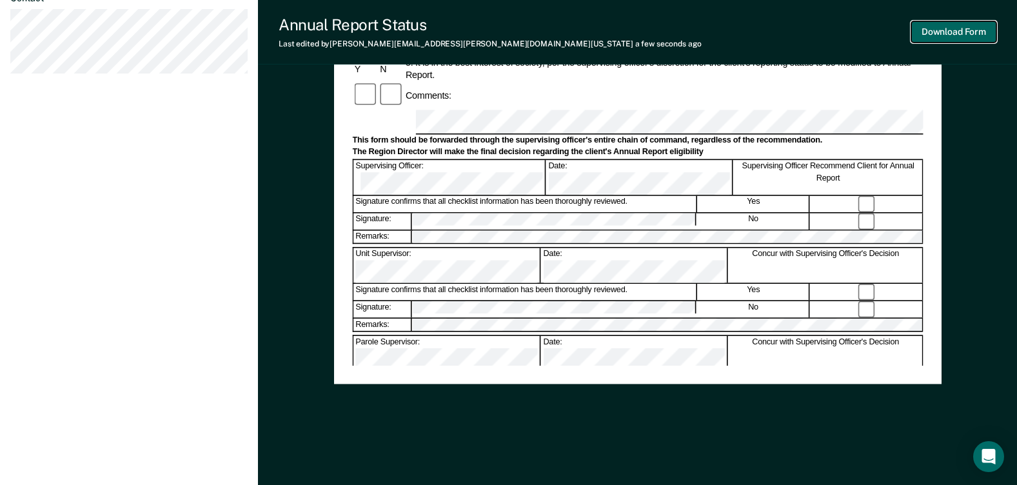
click at [945, 28] on button "Download Form" at bounding box center [954, 31] width 85 height 21
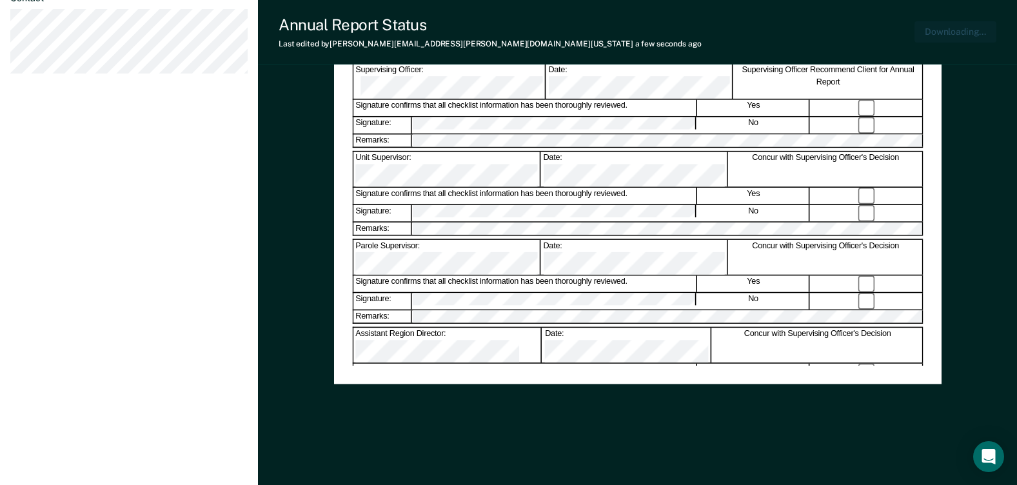
scroll to position [0, 0]
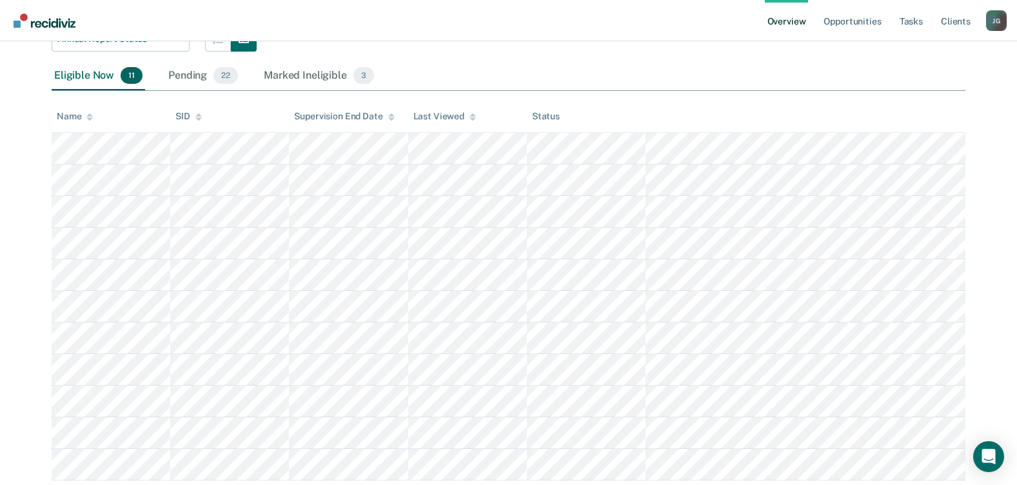
scroll to position [3, 0]
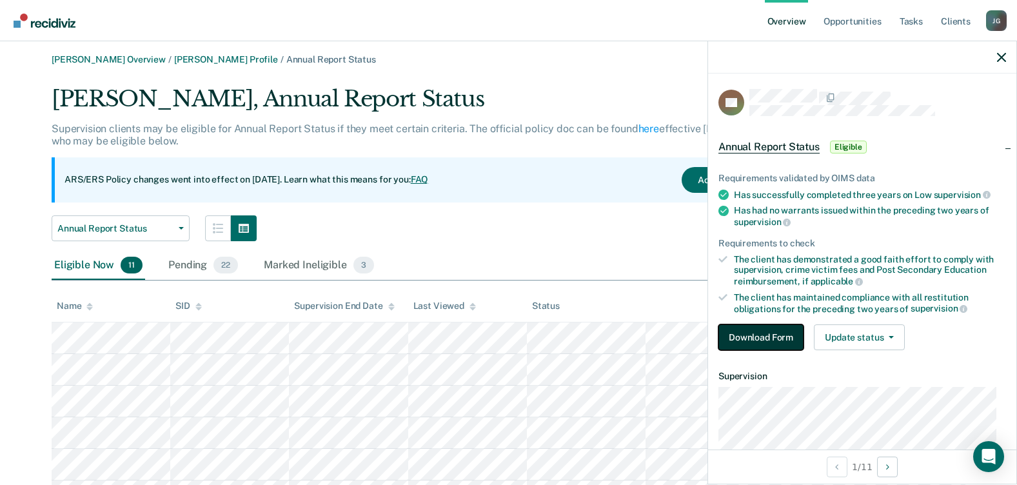
click at [764, 328] on button "Download Form" at bounding box center [761, 338] width 85 height 26
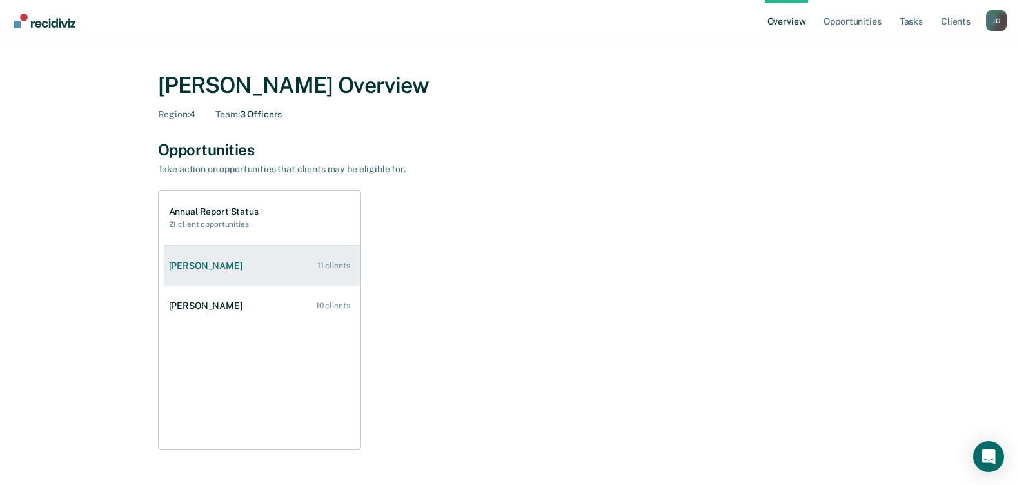
click at [223, 262] on div "Hugo Torres-Salazar" at bounding box center [208, 266] width 79 height 11
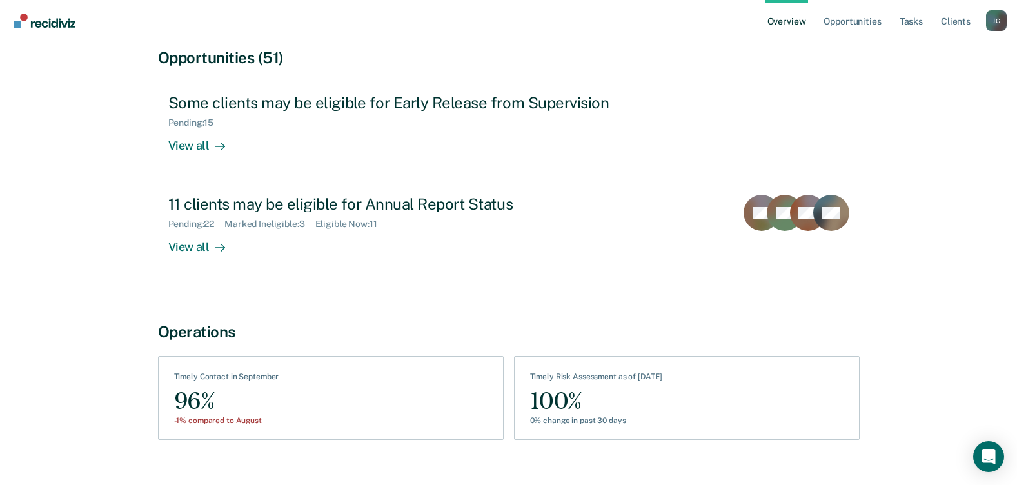
scroll to position [145, 0]
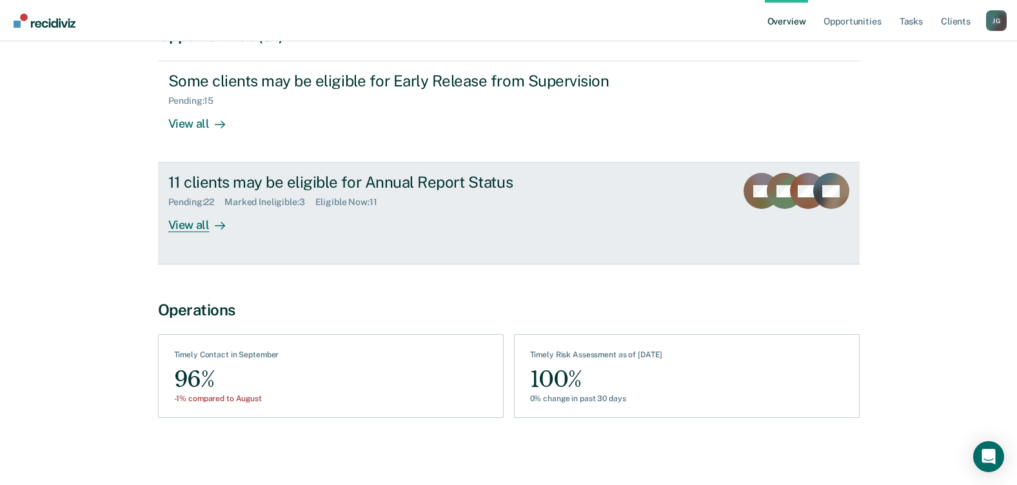
click at [190, 223] on div "View all" at bounding box center [204, 220] width 72 height 25
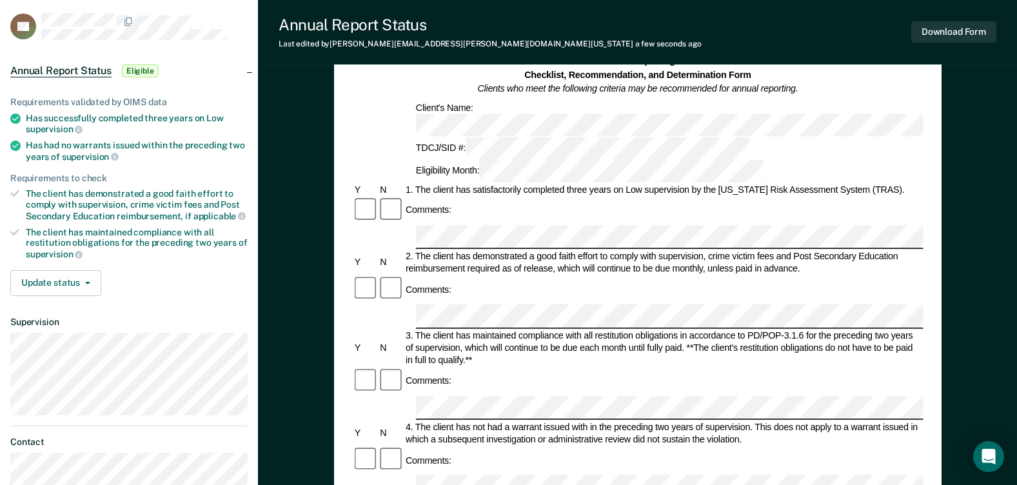
scroll to position [129, 0]
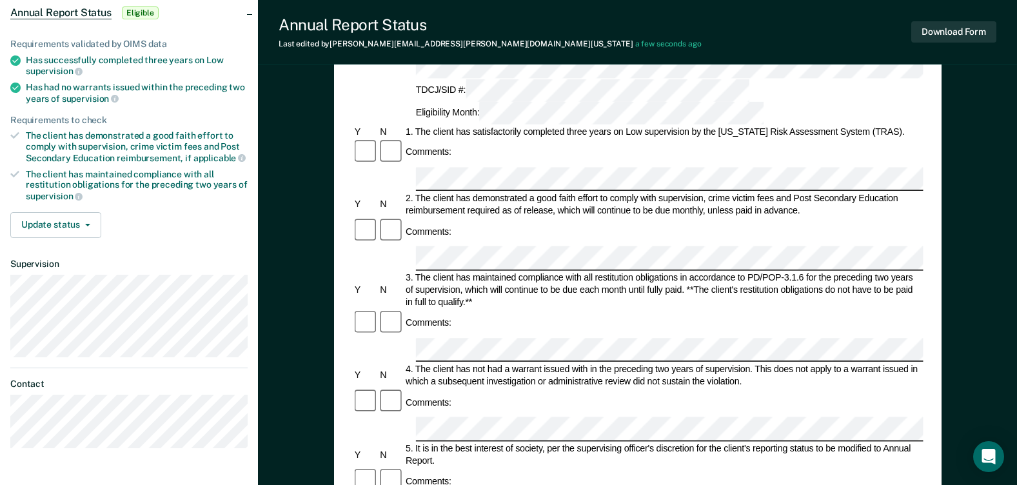
click at [466, 468] on div "Comments:" at bounding box center [637, 481] width 571 height 27
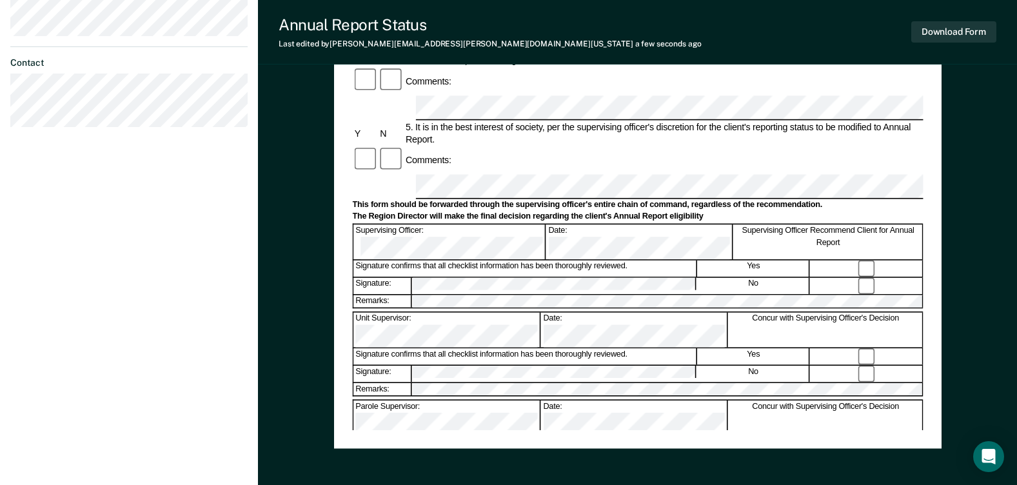
scroll to position [452, 0]
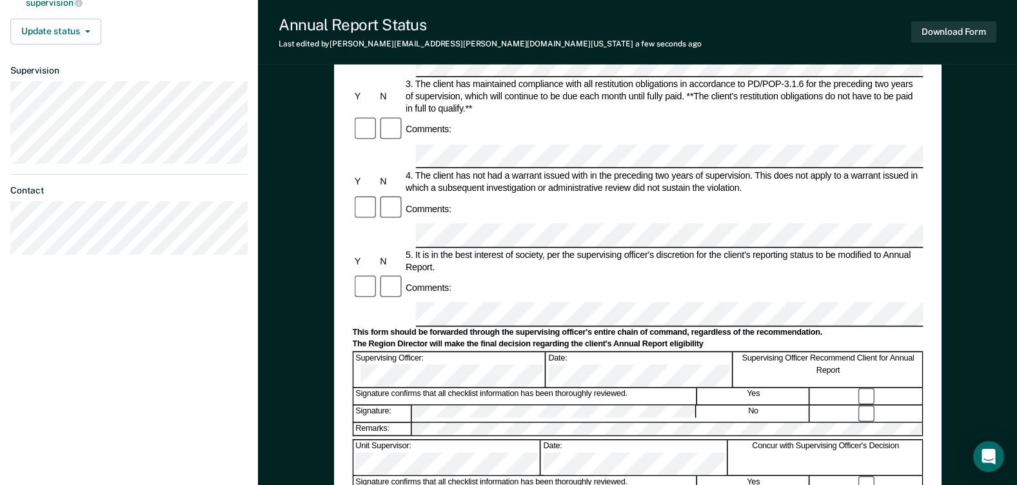
scroll to position [515, 0]
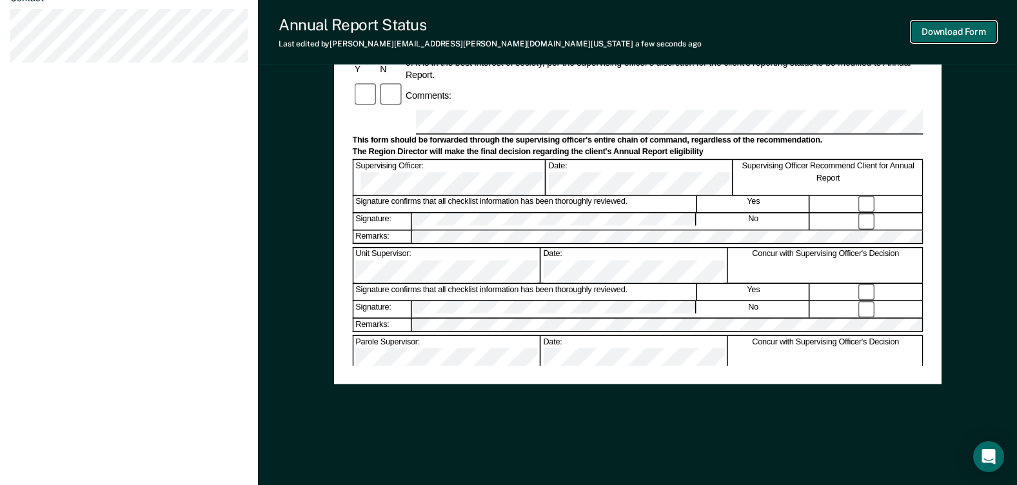
click at [940, 35] on button "Download Form" at bounding box center [954, 31] width 85 height 21
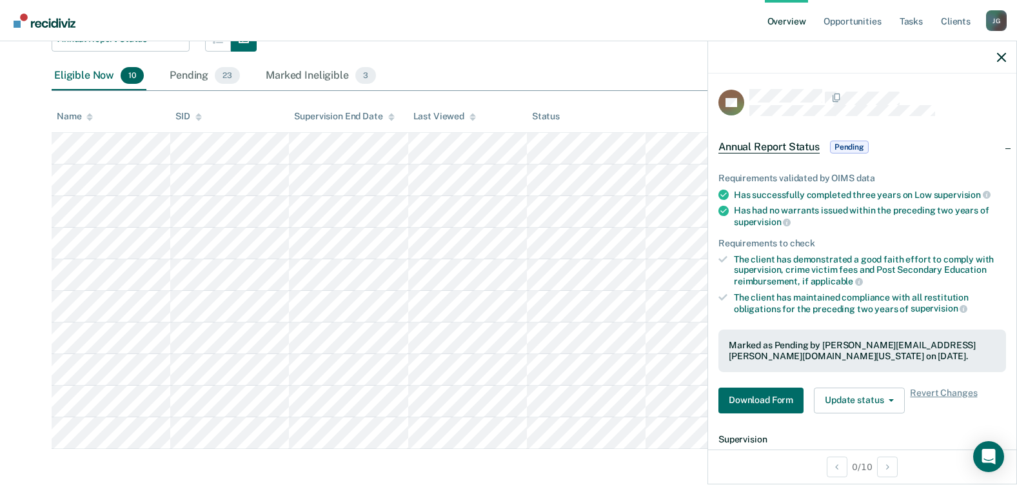
scroll to position [194, 0]
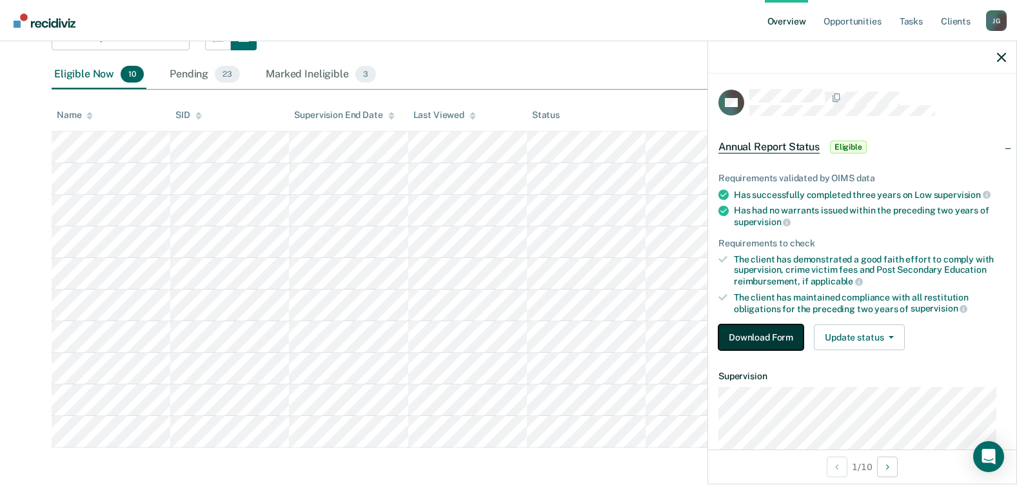
click at [785, 339] on button "Download Form" at bounding box center [761, 338] width 85 height 26
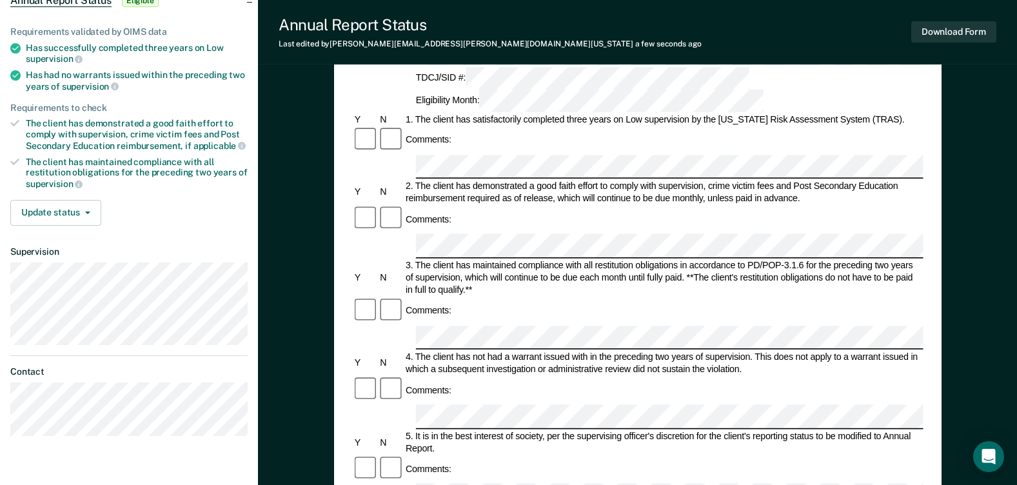
scroll to position [129, 0]
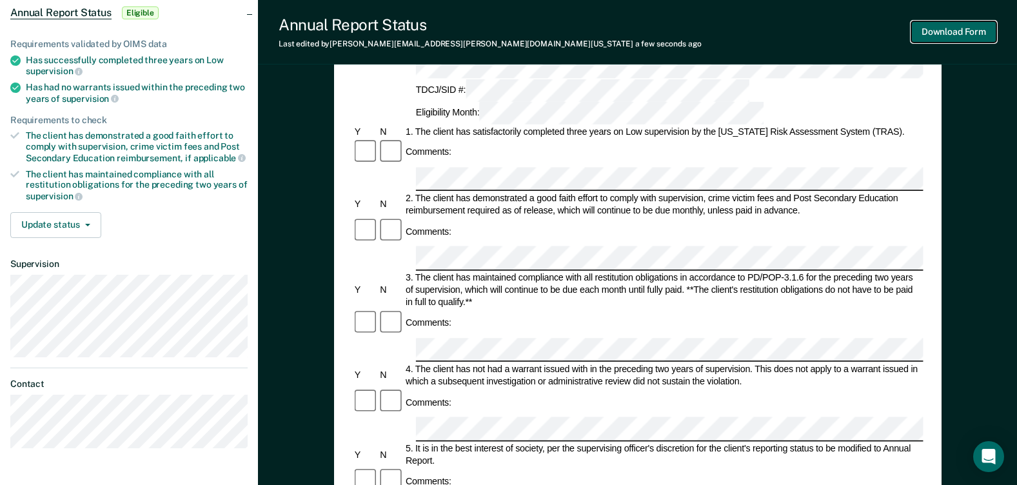
click at [983, 30] on button "Download Form" at bounding box center [954, 31] width 85 height 21
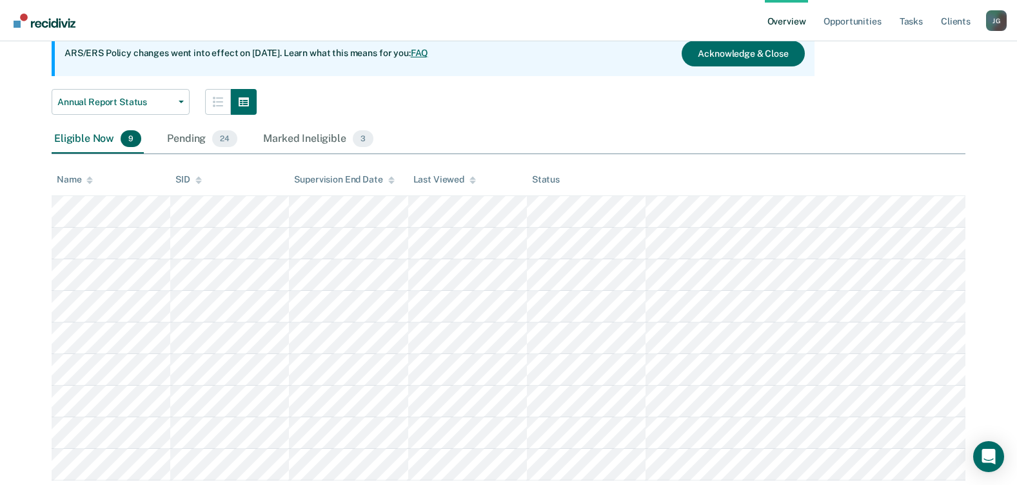
scroll to position [166, 0]
